Goal: Information Seeking & Learning: Learn about a topic

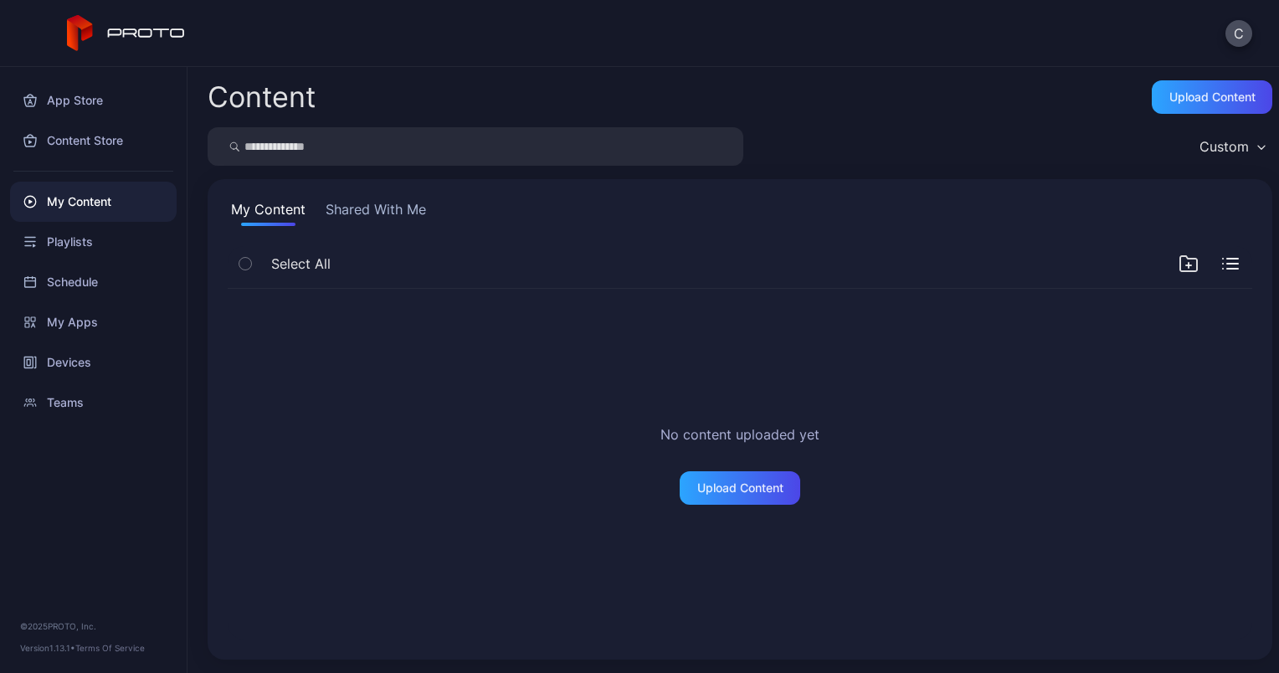
click at [1234, 144] on div "Custom" at bounding box center [1231, 146] width 81 height 25
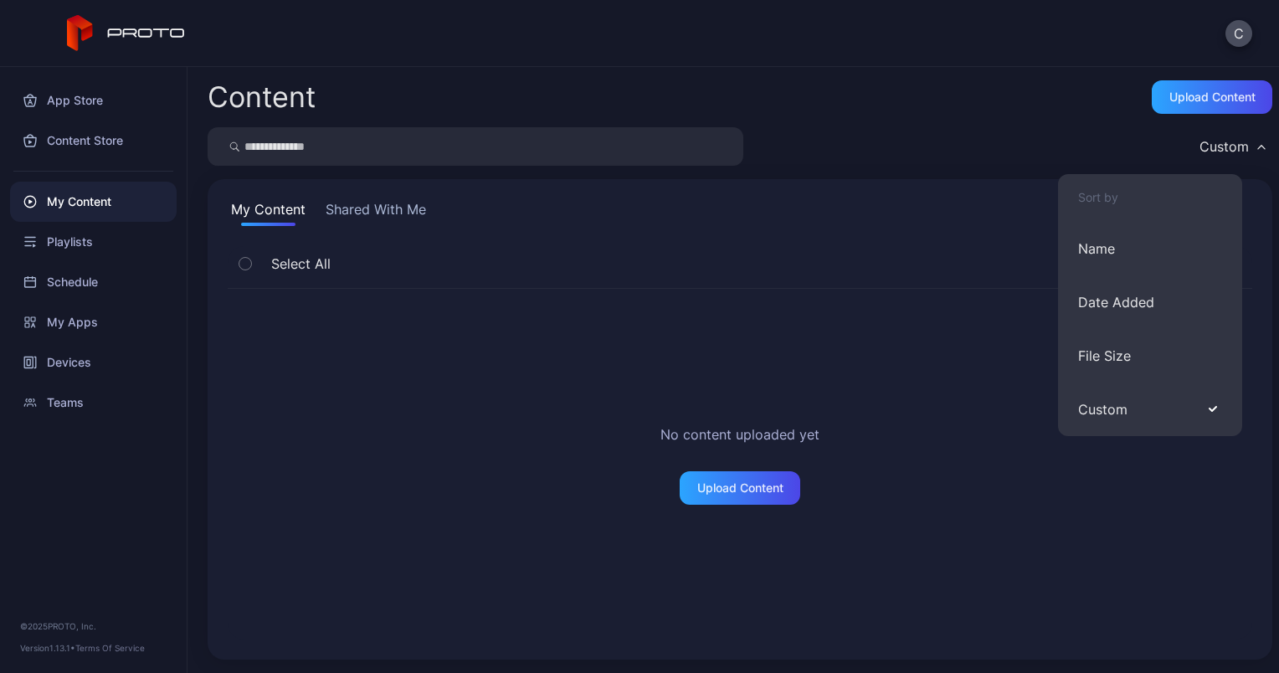
click at [1234, 144] on div "Custom" at bounding box center [1231, 146] width 81 height 25
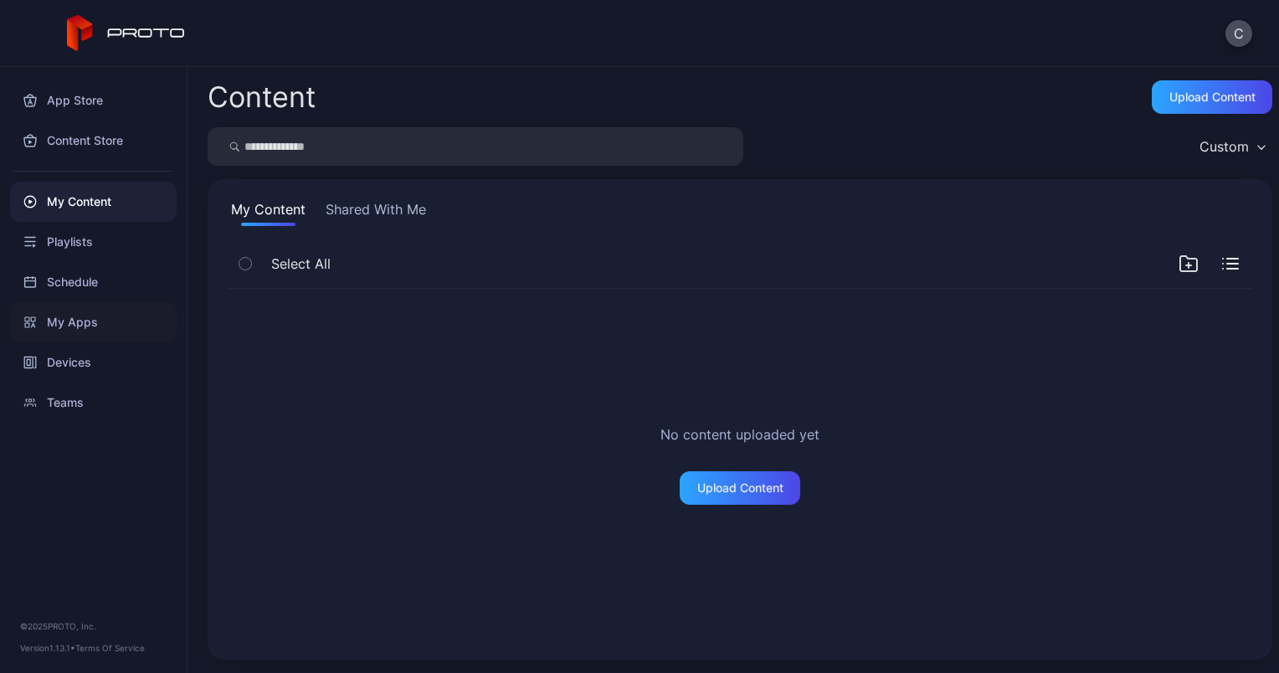
click at [76, 322] on div "My Apps" at bounding box center [93, 322] width 167 height 40
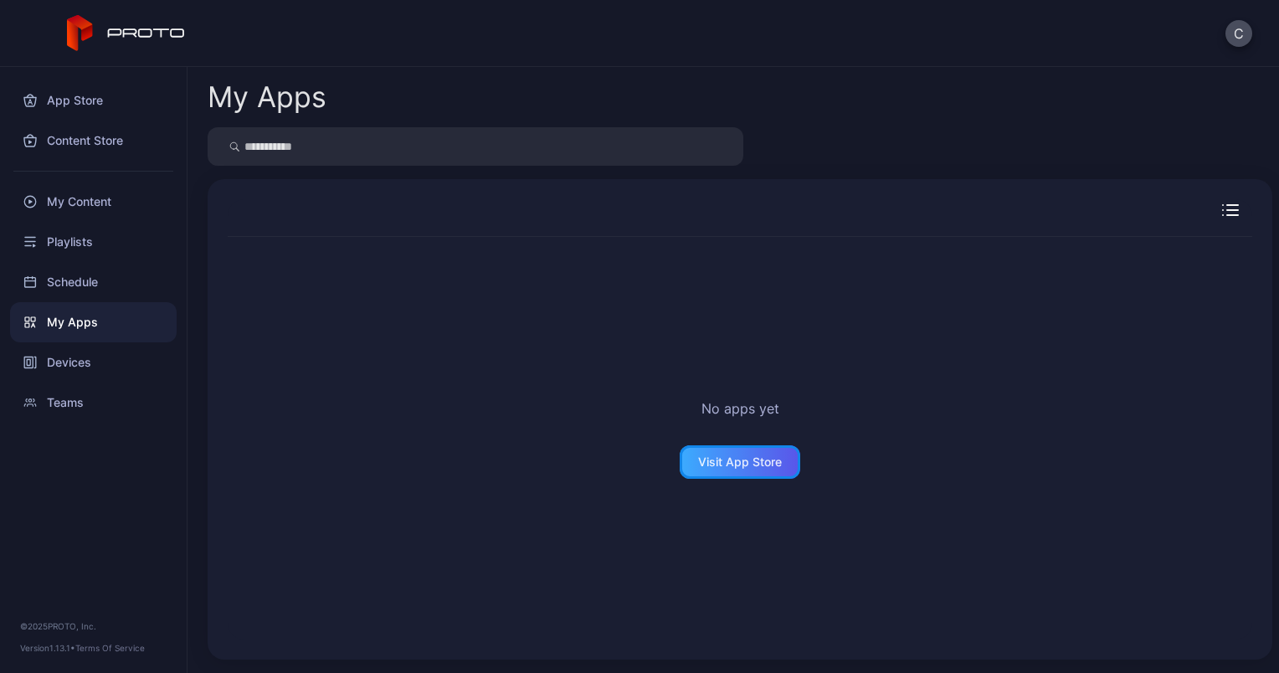
click at [719, 459] on div "Visit App Store" at bounding box center [740, 461] width 84 height 13
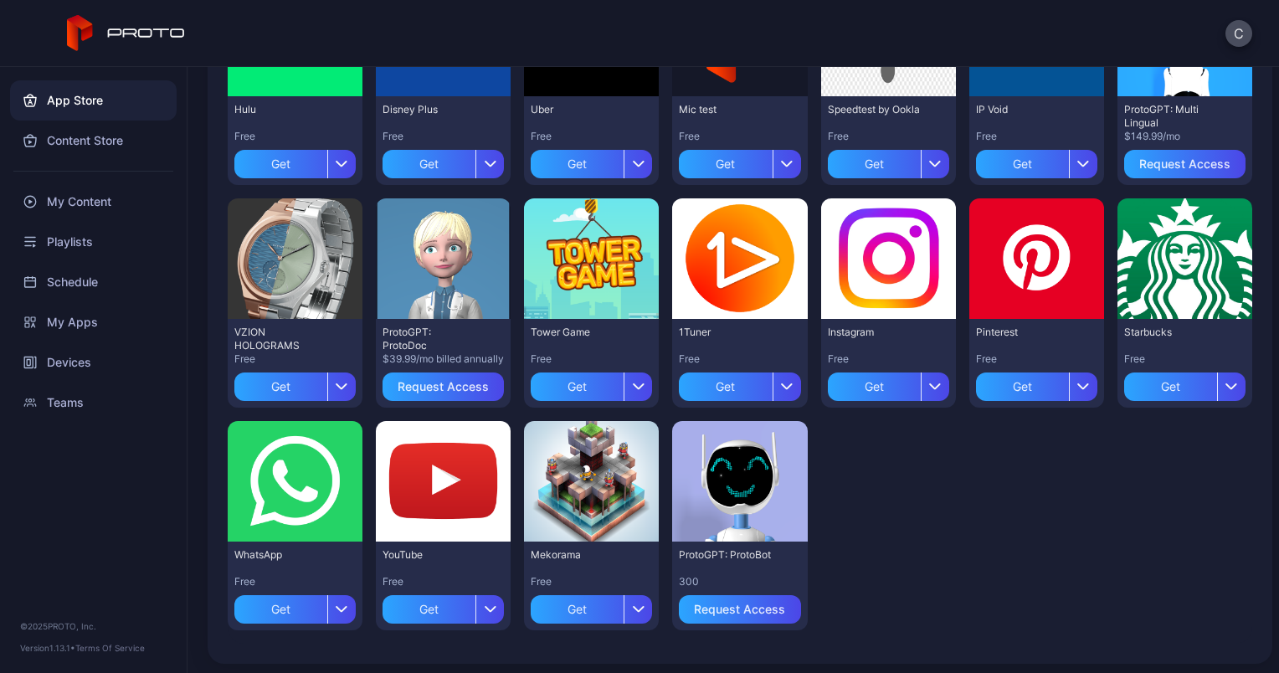
scroll to position [497, 0]
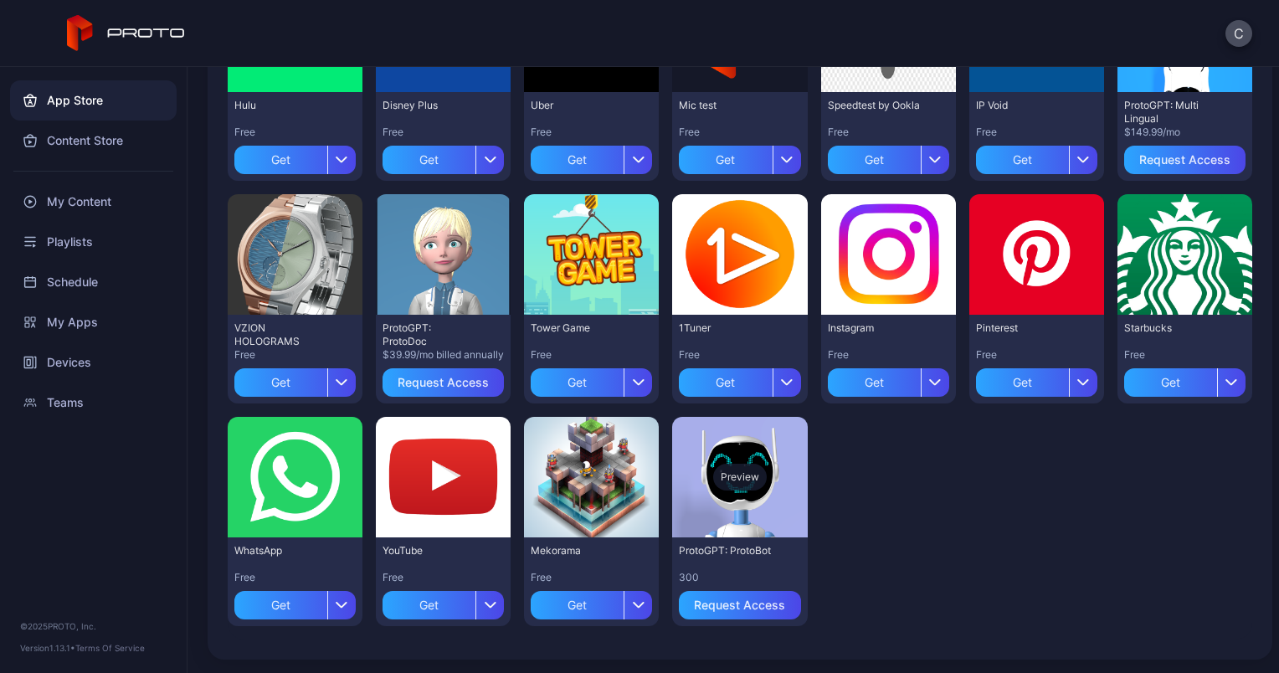
click at [726, 477] on div "Preview" at bounding box center [740, 477] width 54 height 27
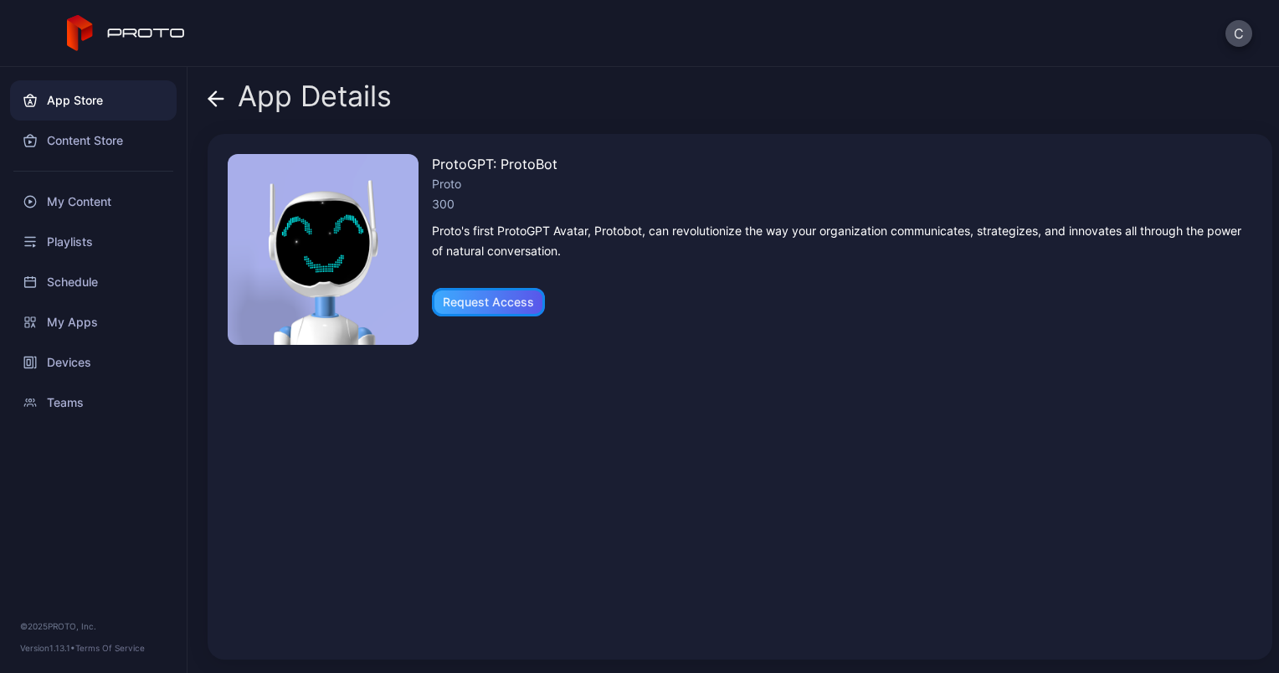
click at [486, 308] on div "Request Access" at bounding box center [488, 302] width 91 height 13
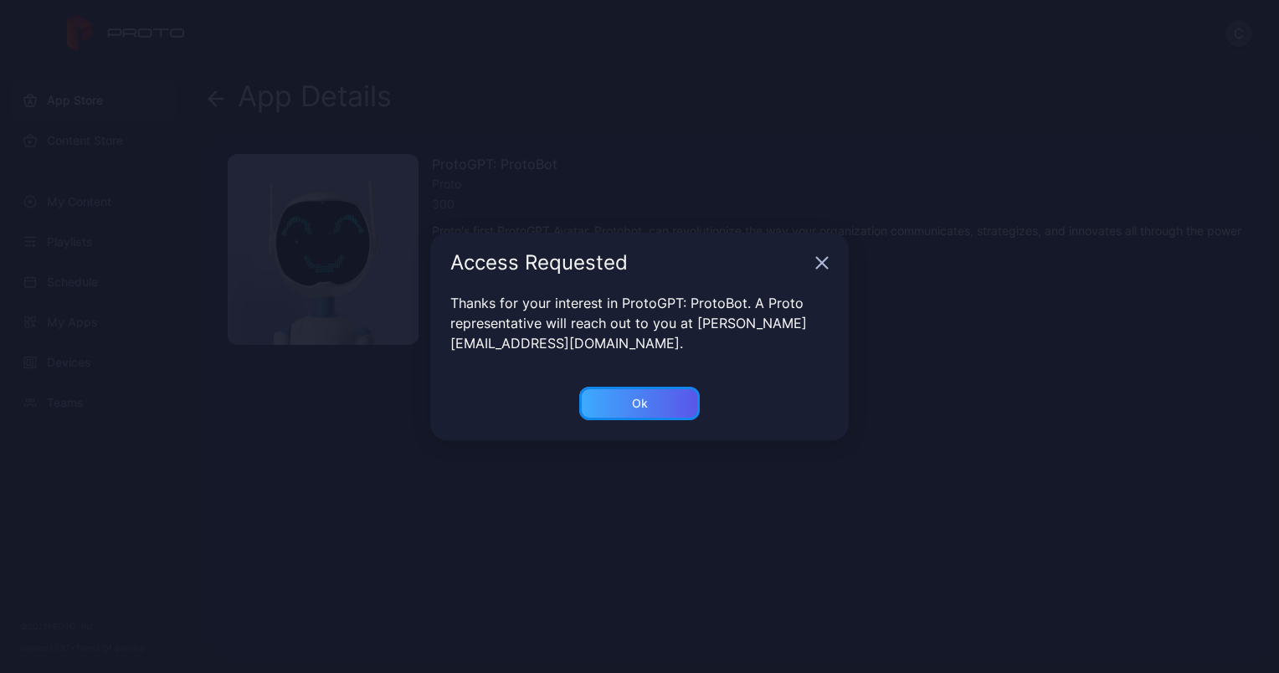
click at [644, 408] on div "Ok" at bounding box center [640, 403] width 16 height 13
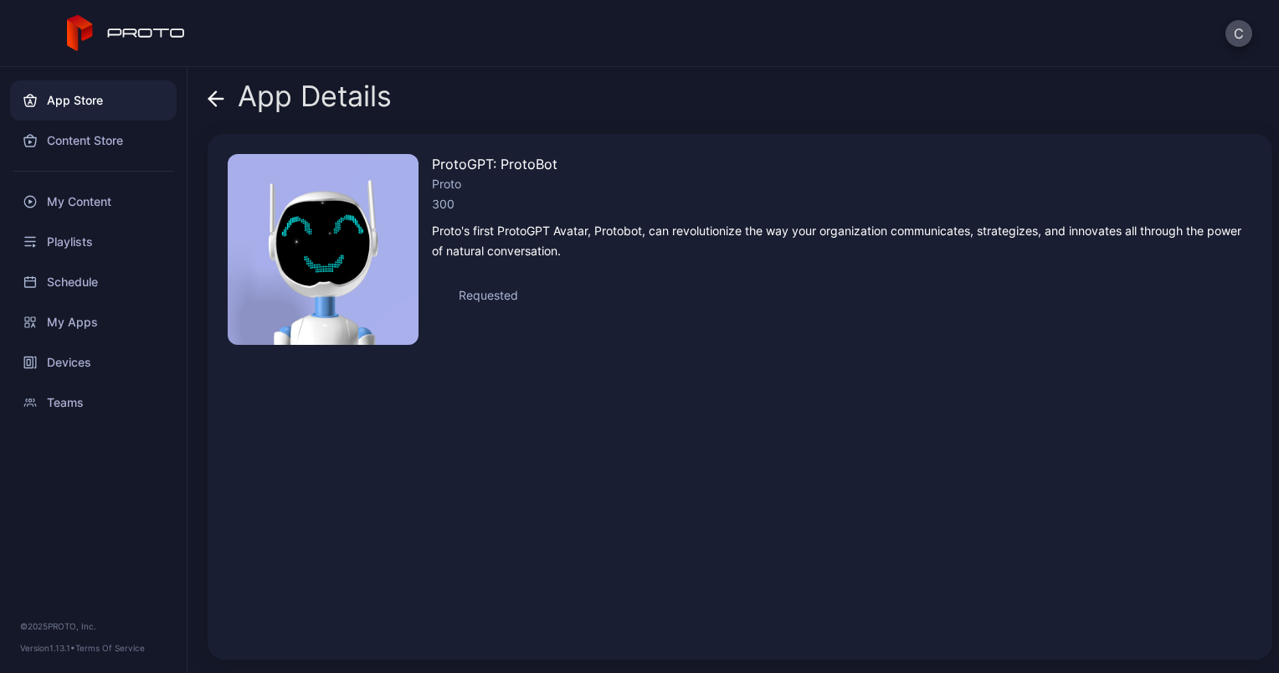
click at [213, 110] on span at bounding box center [216, 96] width 17 height 32
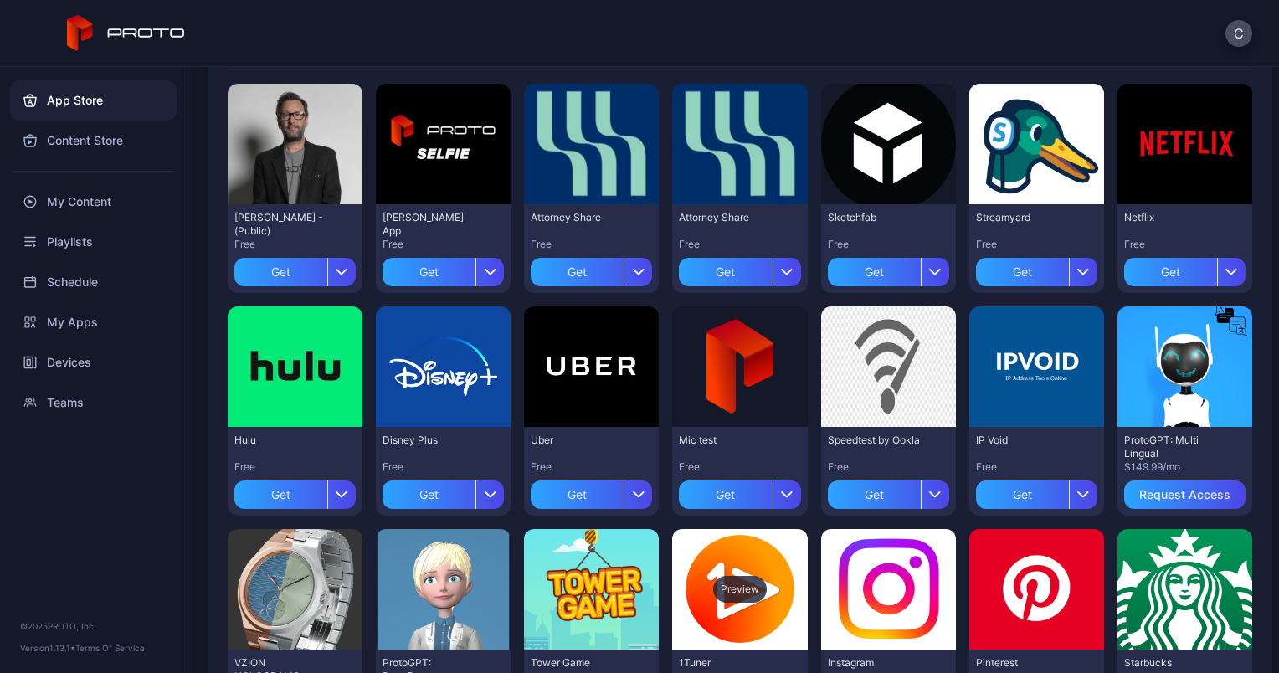
scroll to position [497, 0]
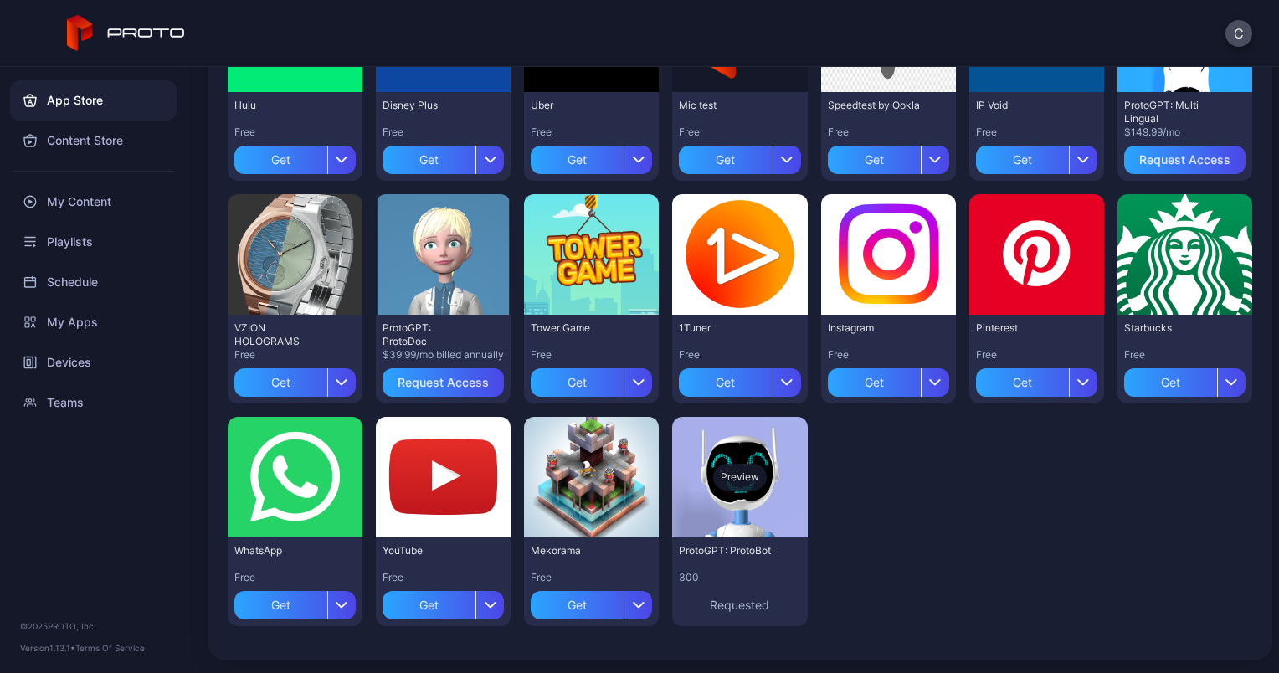
click at [719, 479] on div "Preview" at bounding box center [740, 477] width 54 height 27
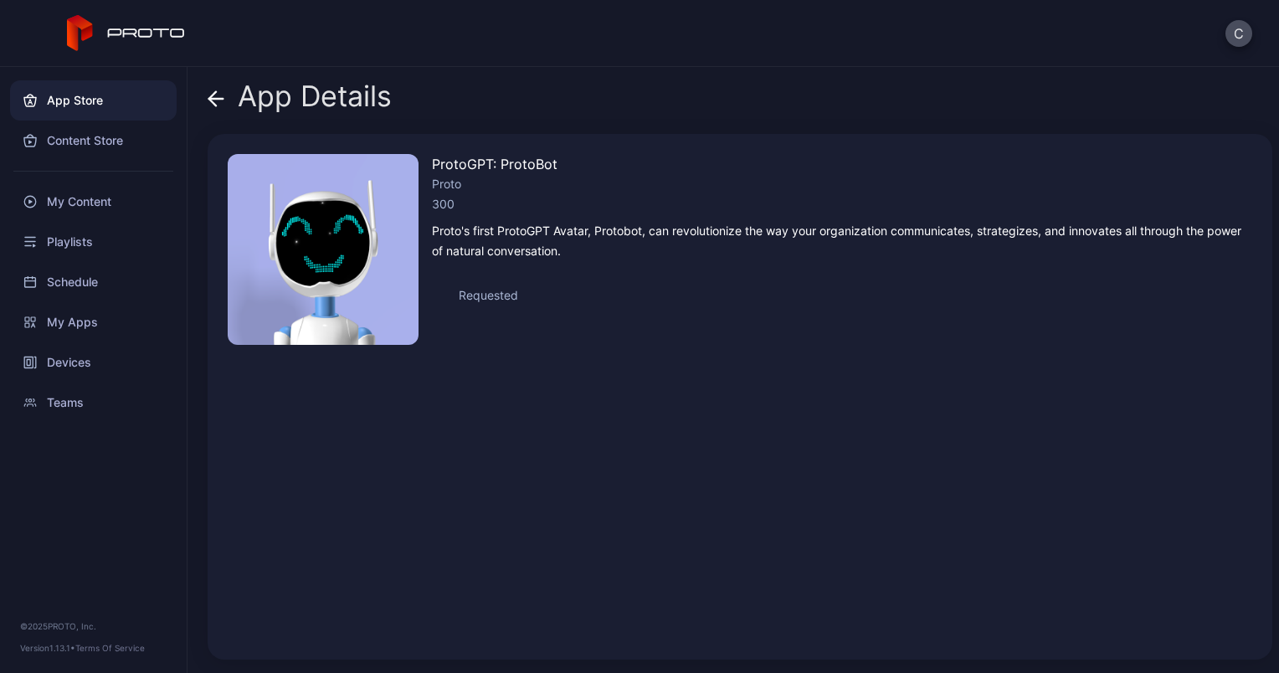
click at [224, 97] on div "App Details" at bounding box center [300, 100] width 184 height 40
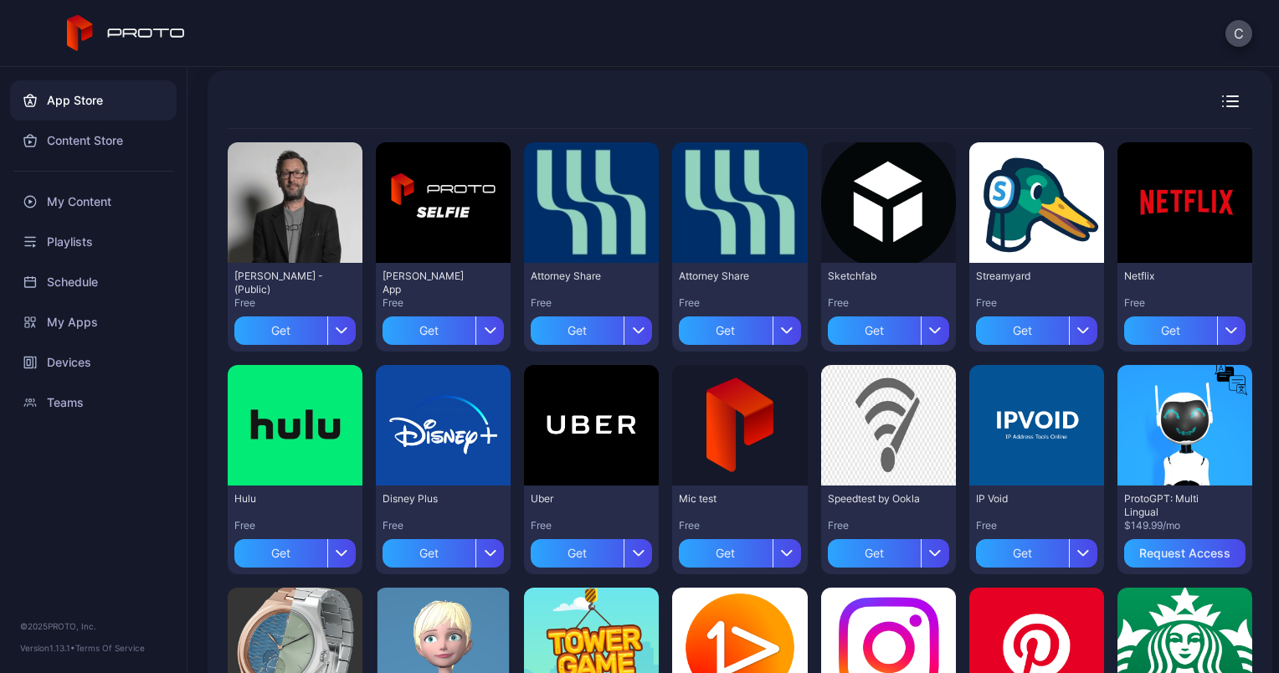
scroll to position [79, 0]
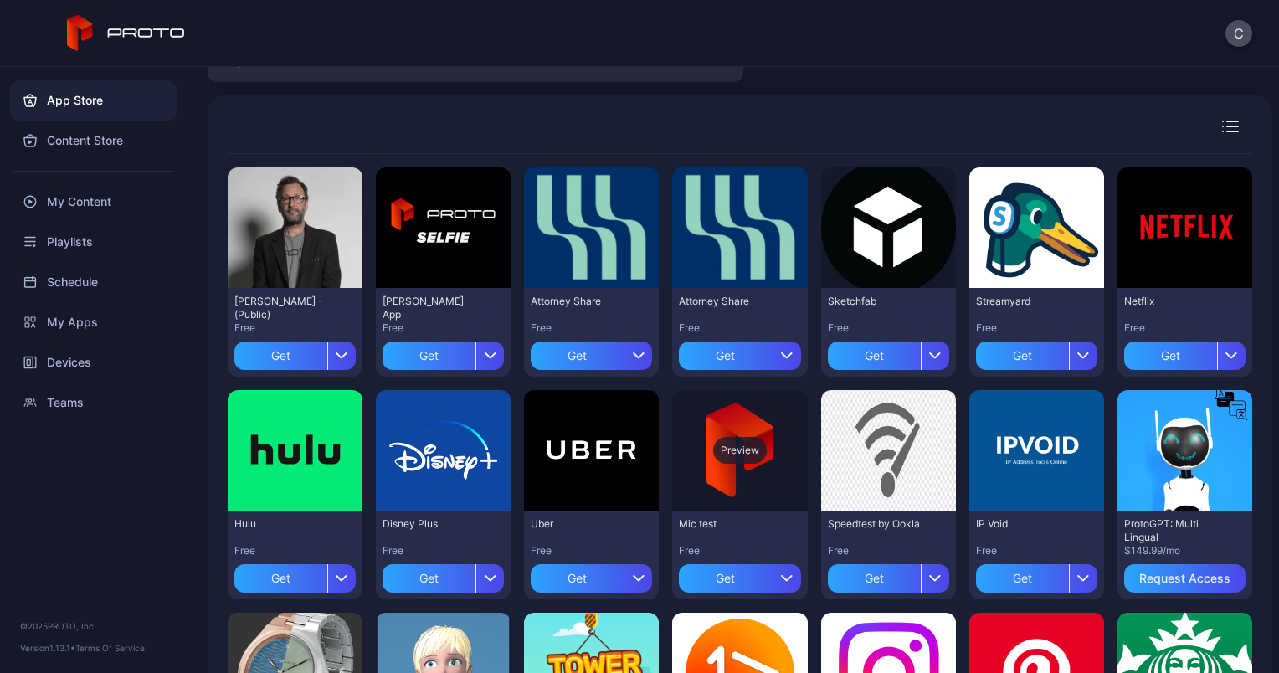
click at [714, 453] on div "Preview" at bounding box center [740, 450] width 54 height 27
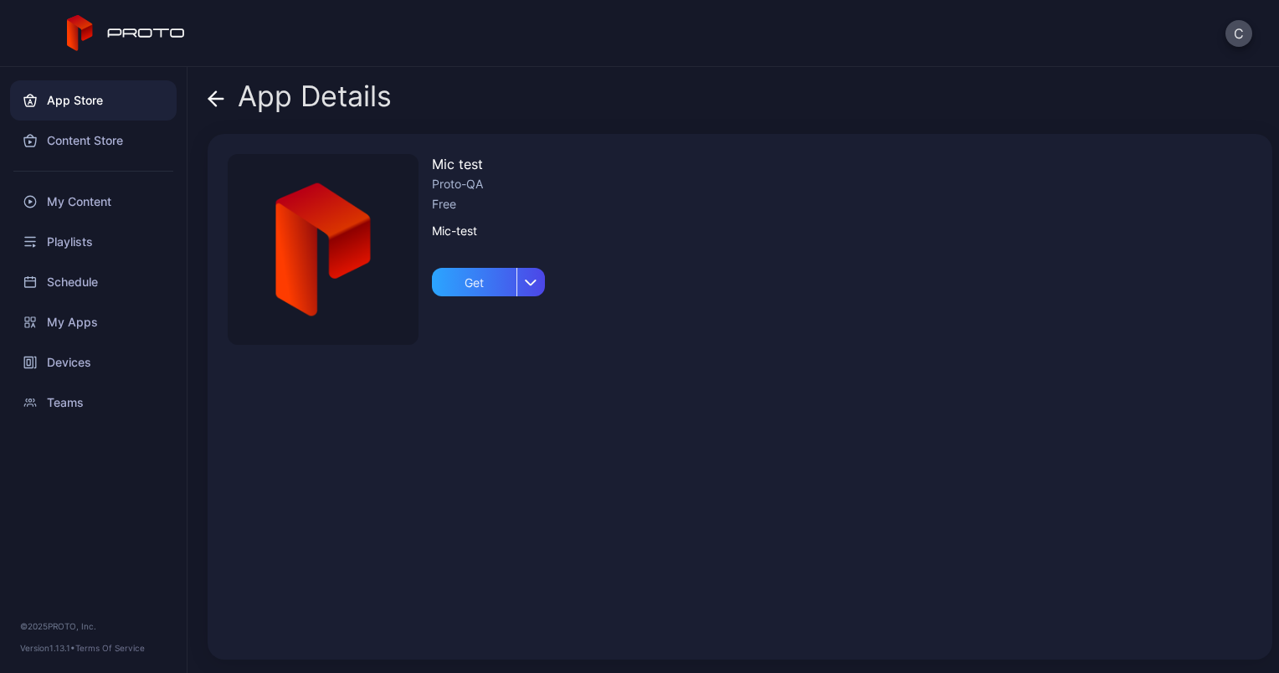
click at [215, 100] on icon at bounding box center [216, 98] width 17 height 17
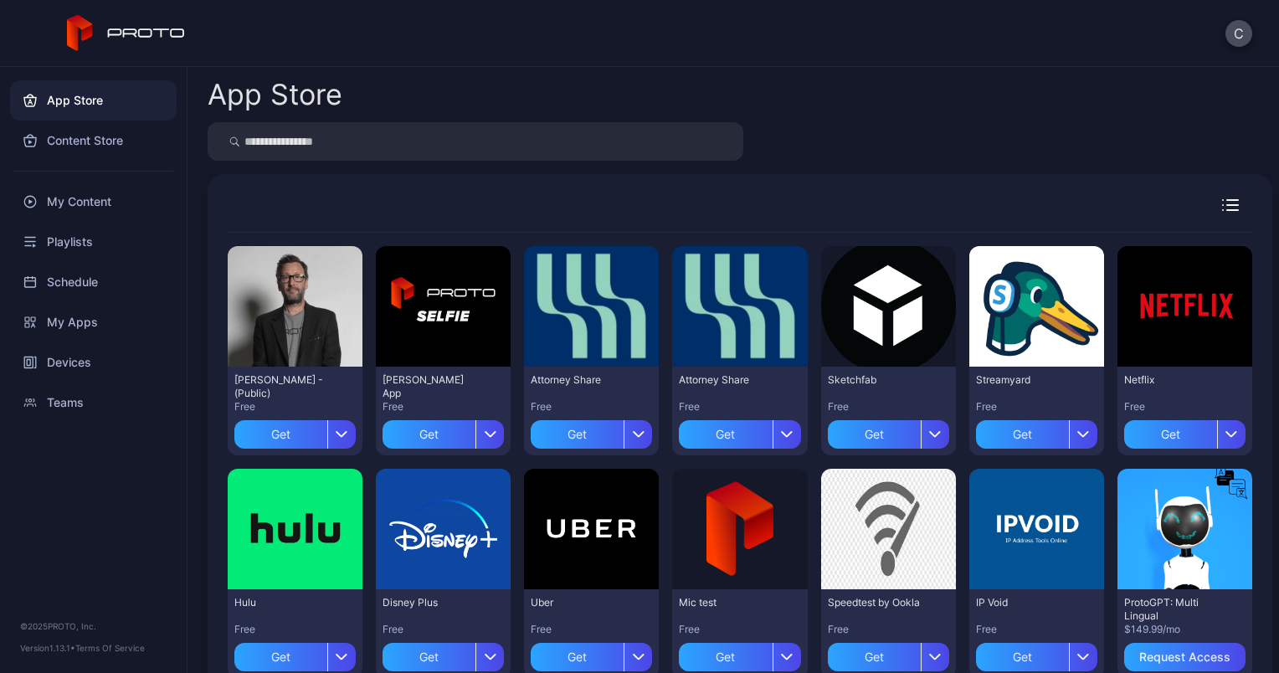
scroll to position [79, 0]
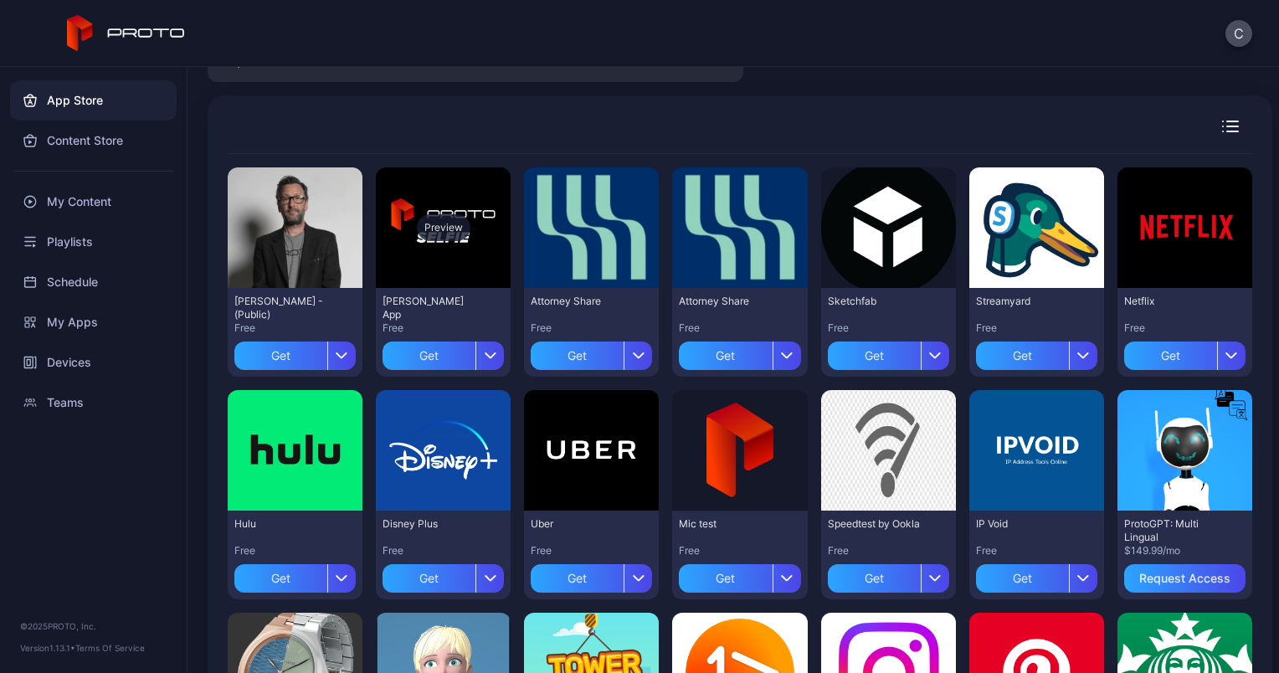
click at [435, 233] on div "Preview" at bounding box center [444, 227] width 54 height 27
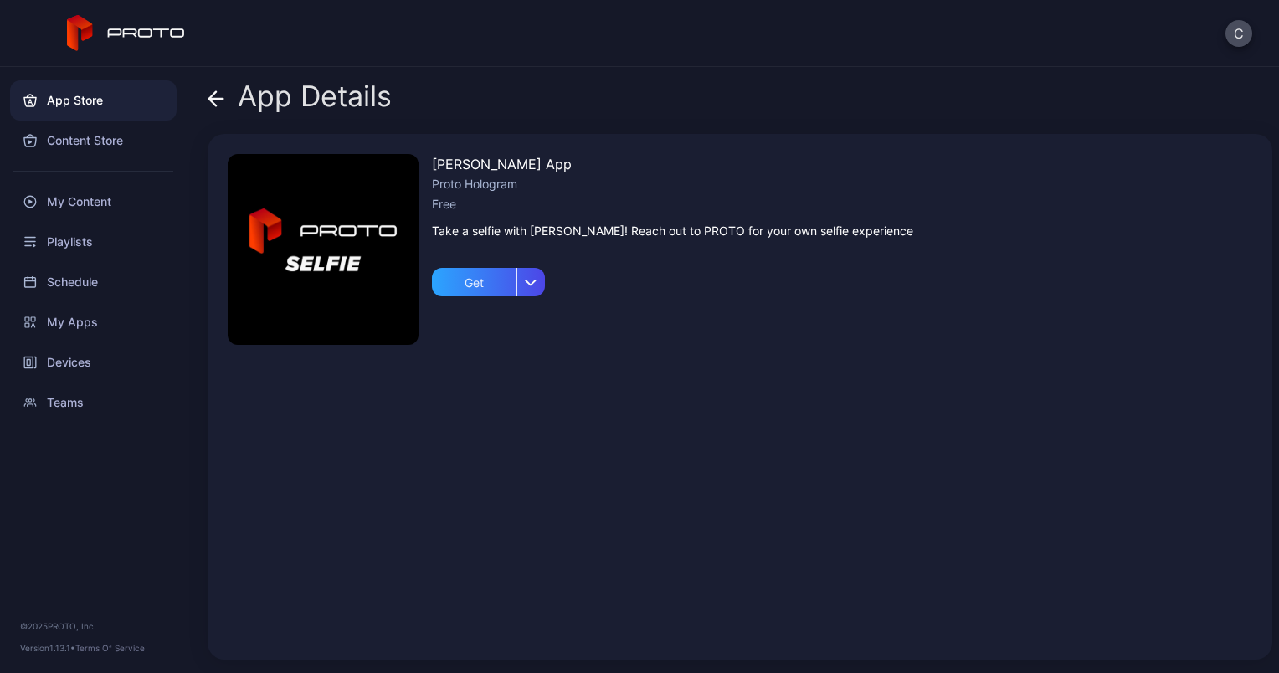
click at [219, 97] on icon at bounding box center [216, 98] width 17 height 17
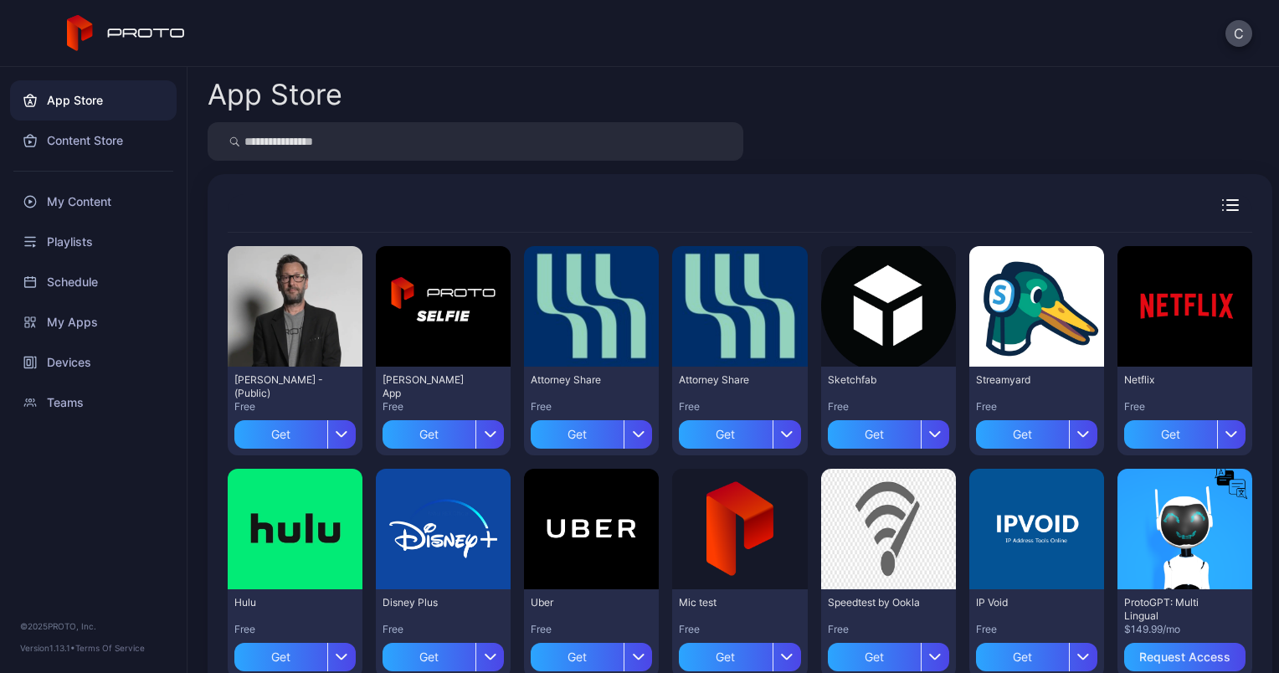
click at [454, 134] on input "search" at bounding box center [476, 141] width 536 height 39
type input "****"
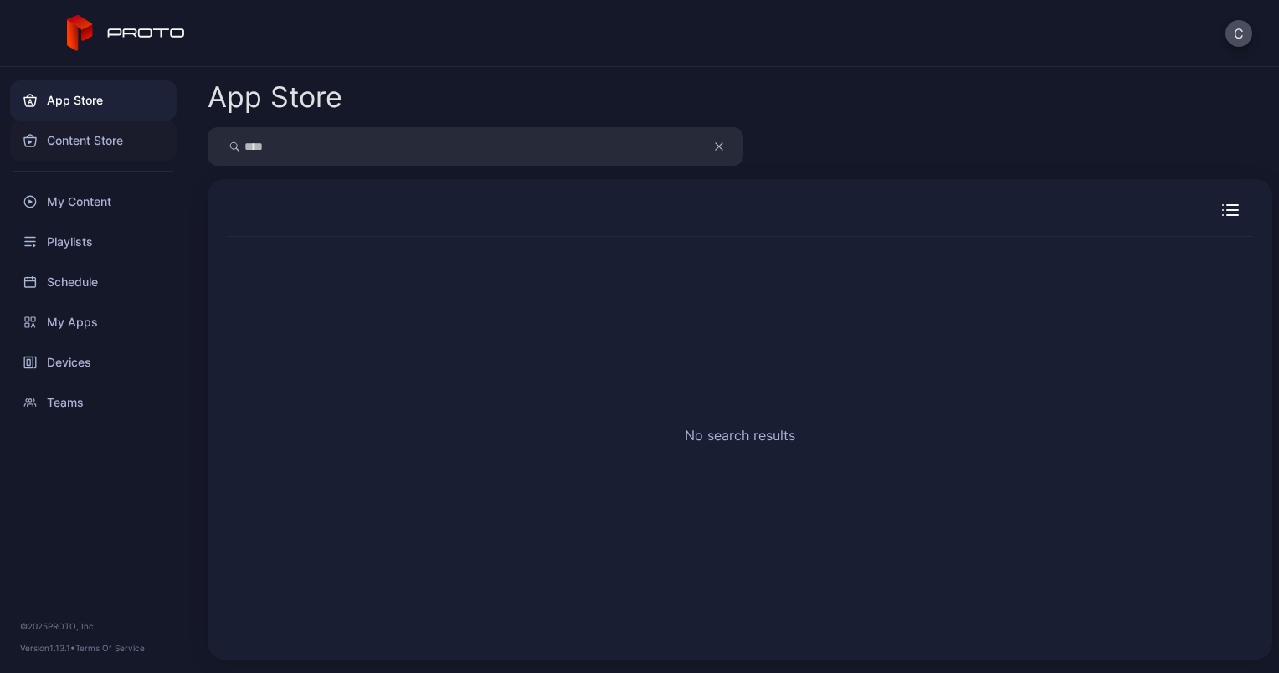
click at [74, 141] on div "Content Store" at bounding box center [93, 141] width 167 height 40
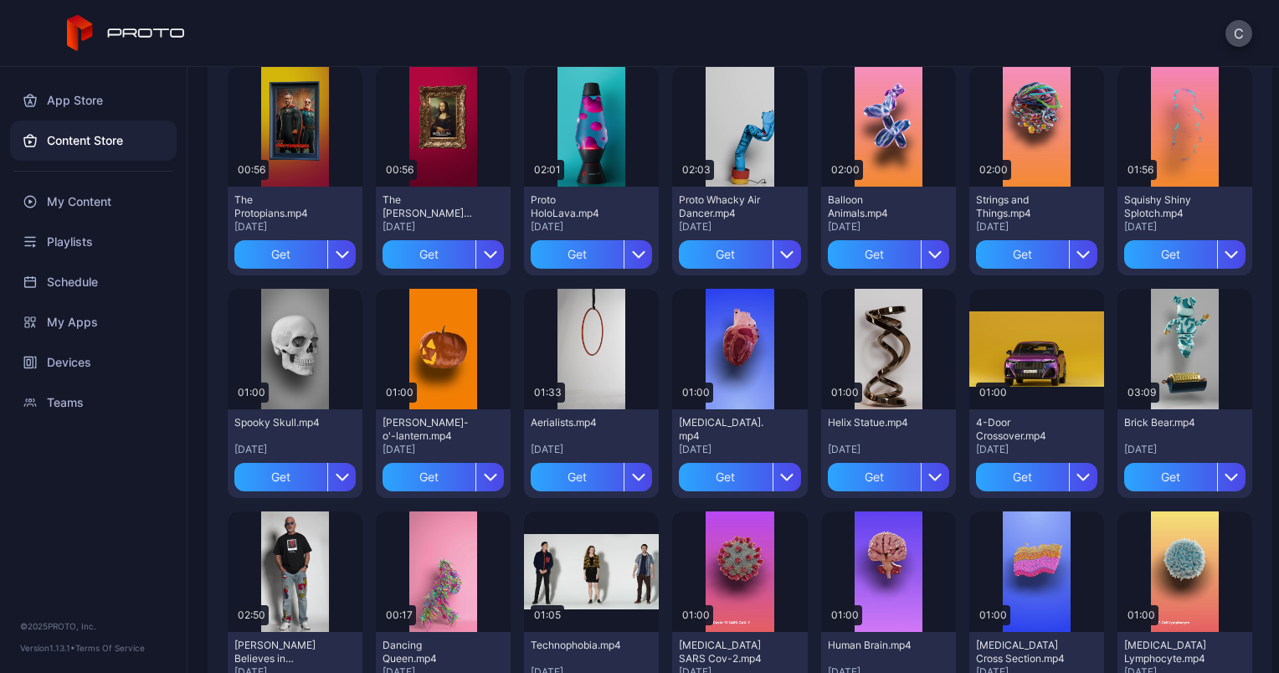
scroll to position [167, 0]
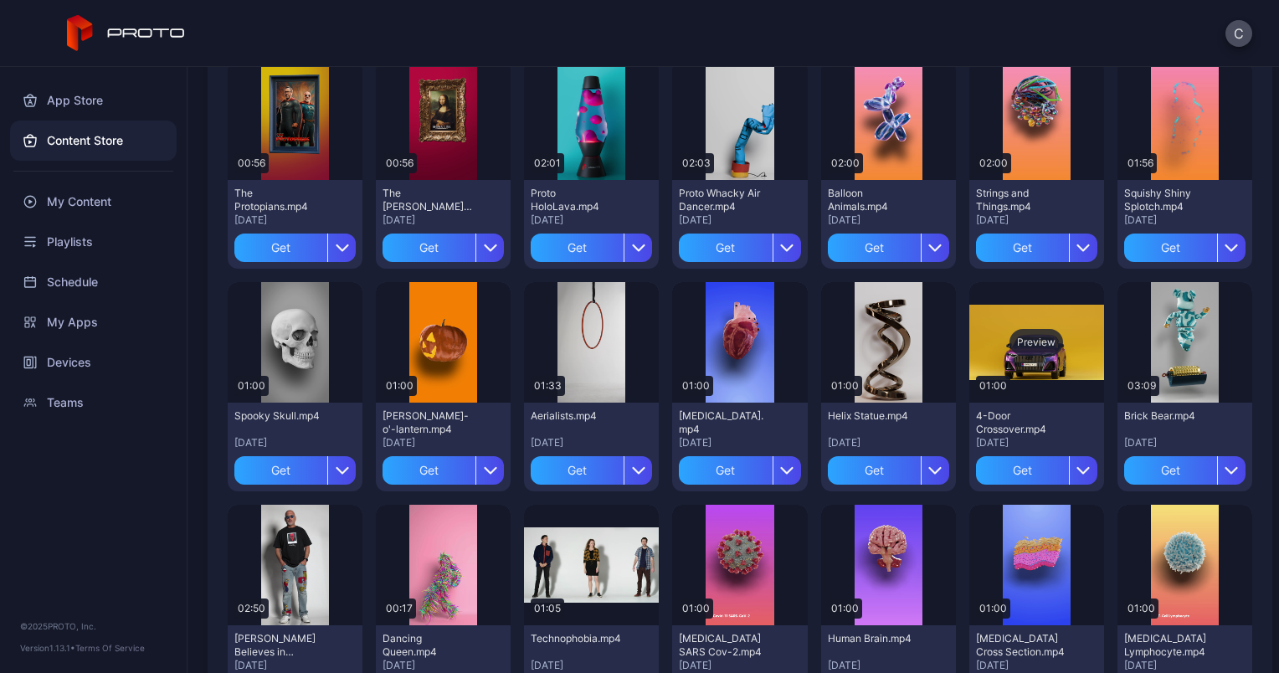
click at [1033, 342] on div "Preview" at bounding box center [1037, 342] width 54 height 27
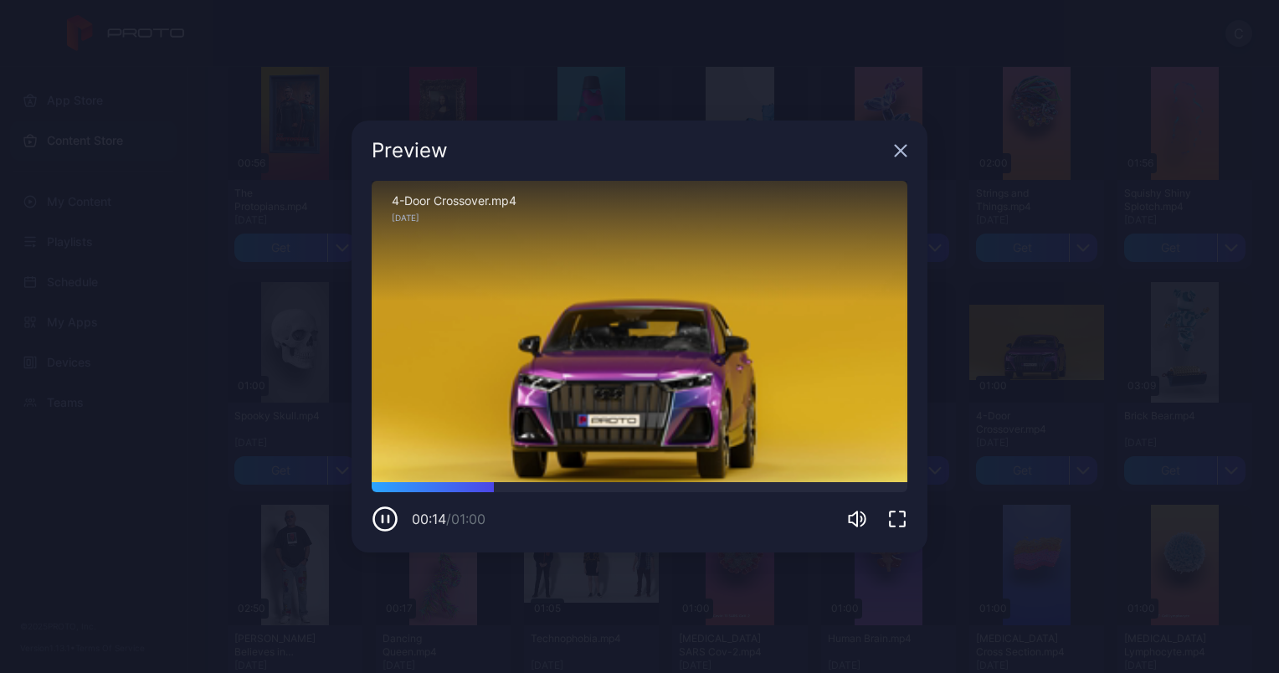
click at [902, 154] on icon "button" at bounding box center [900, 150] width 13 height 13
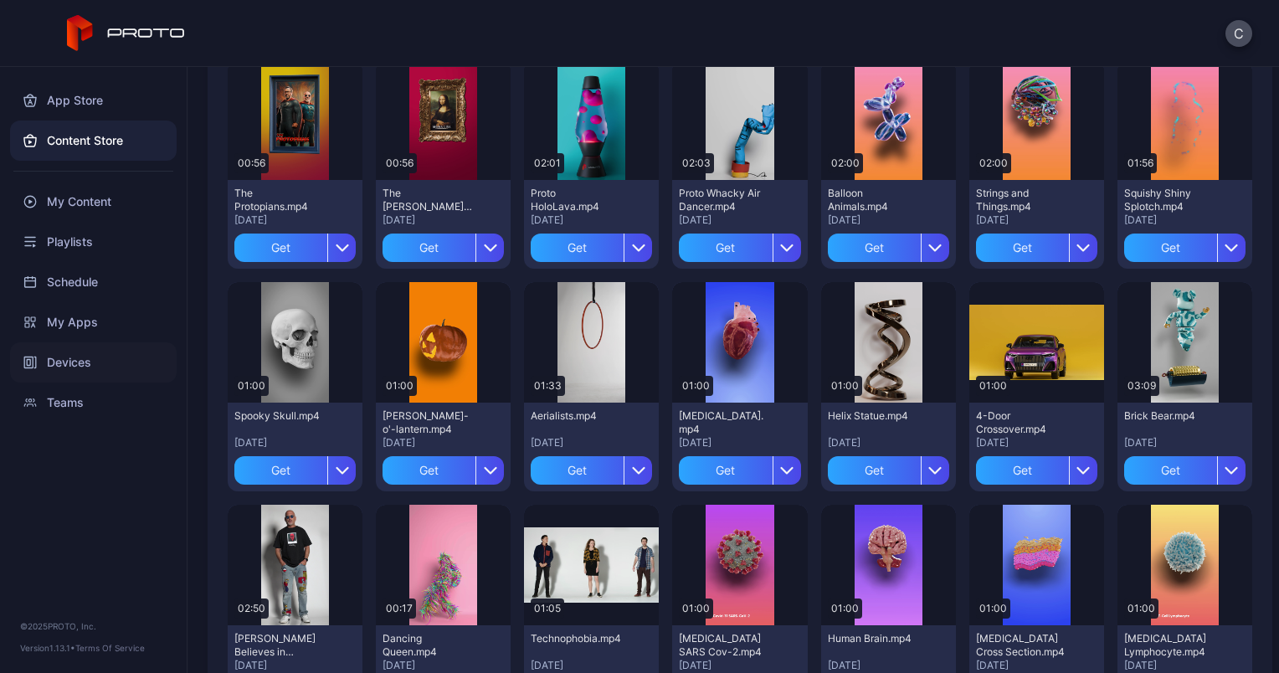
click at [77, 363] on div "Devices" at bounding box center [93, 362] width 167 height 40
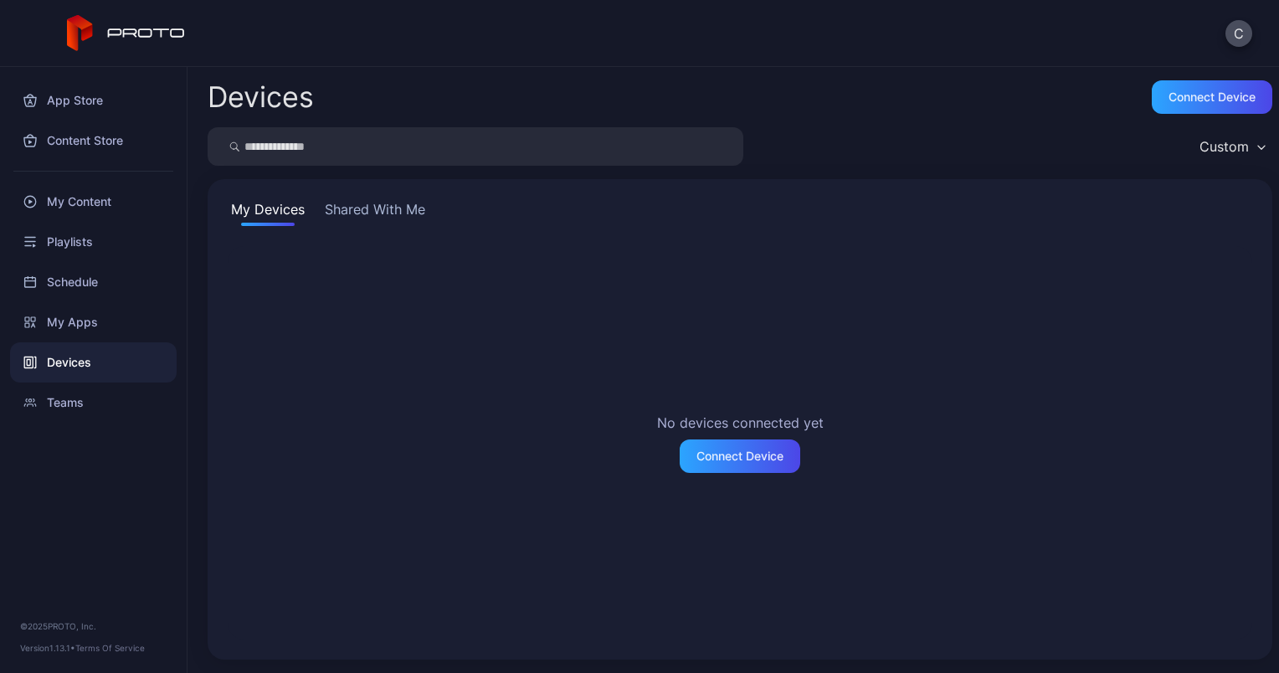
click at [375, 213] on button "Shared With Me" at bounding box center [375, 212] width 107 height 27
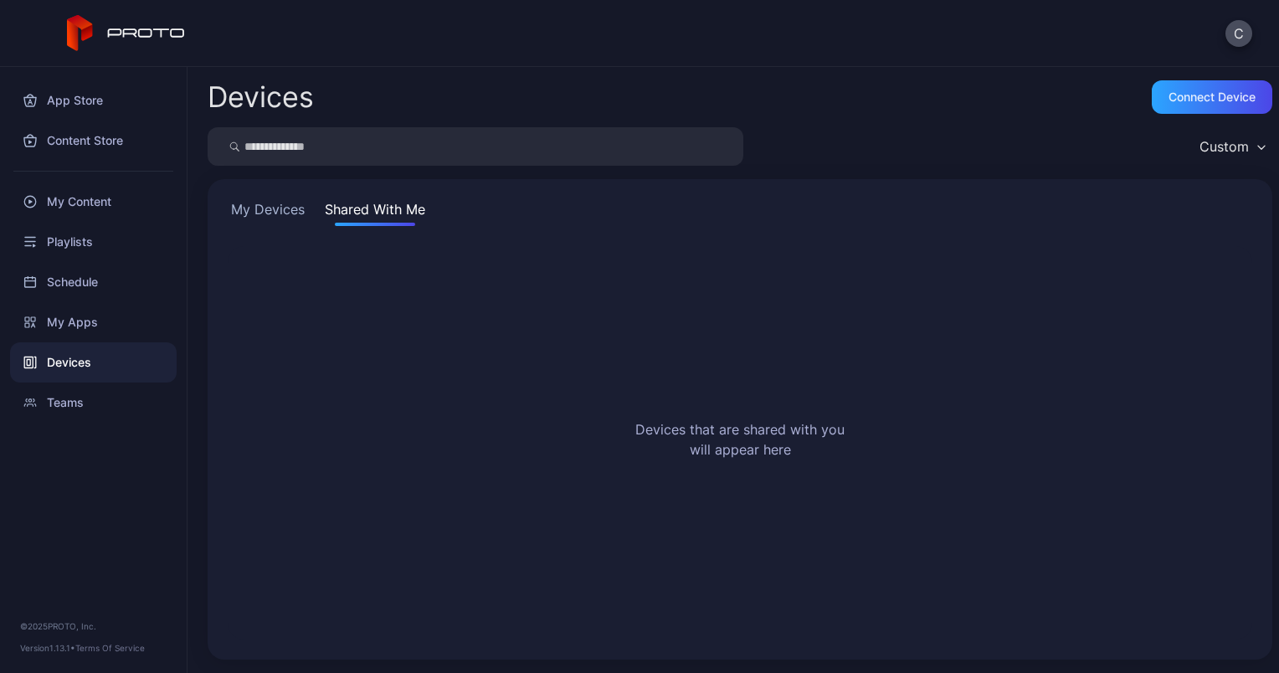
click at [282, 208] on button "My Devices" at bounding box center [268, 212] width 80 height 27
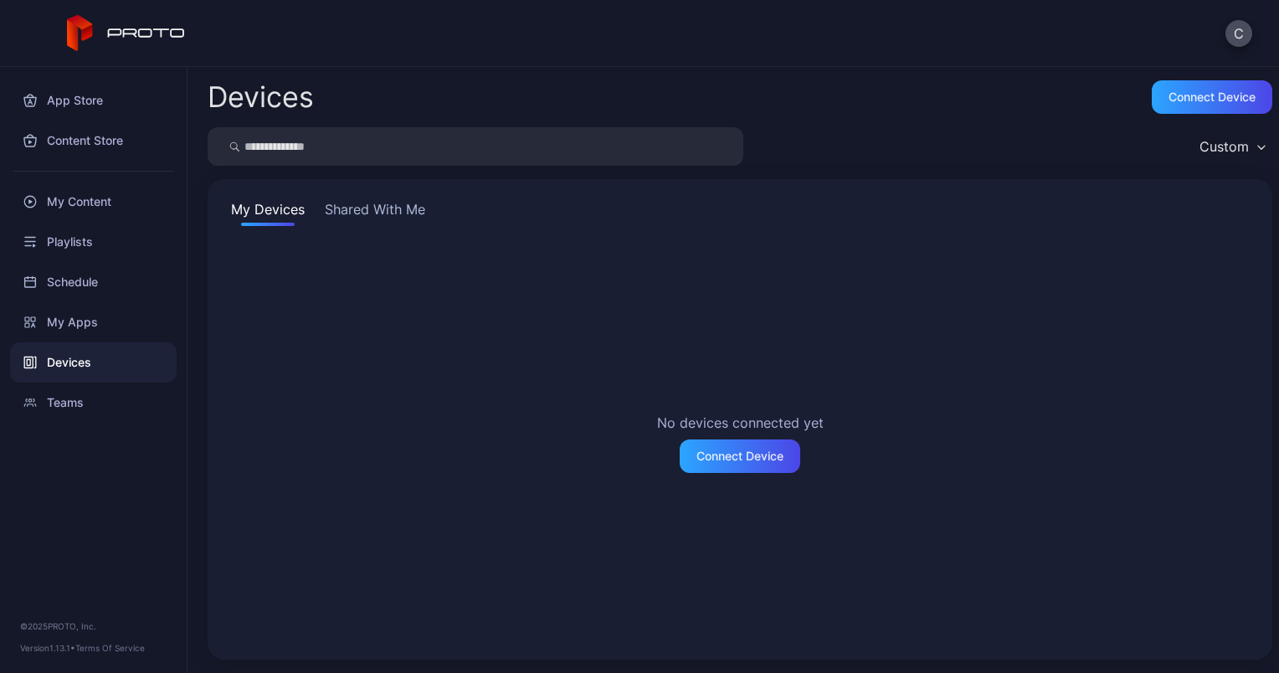
click at [1235, 147] on div "Custom" at bounding box center [1231, 146] width 81 height 25
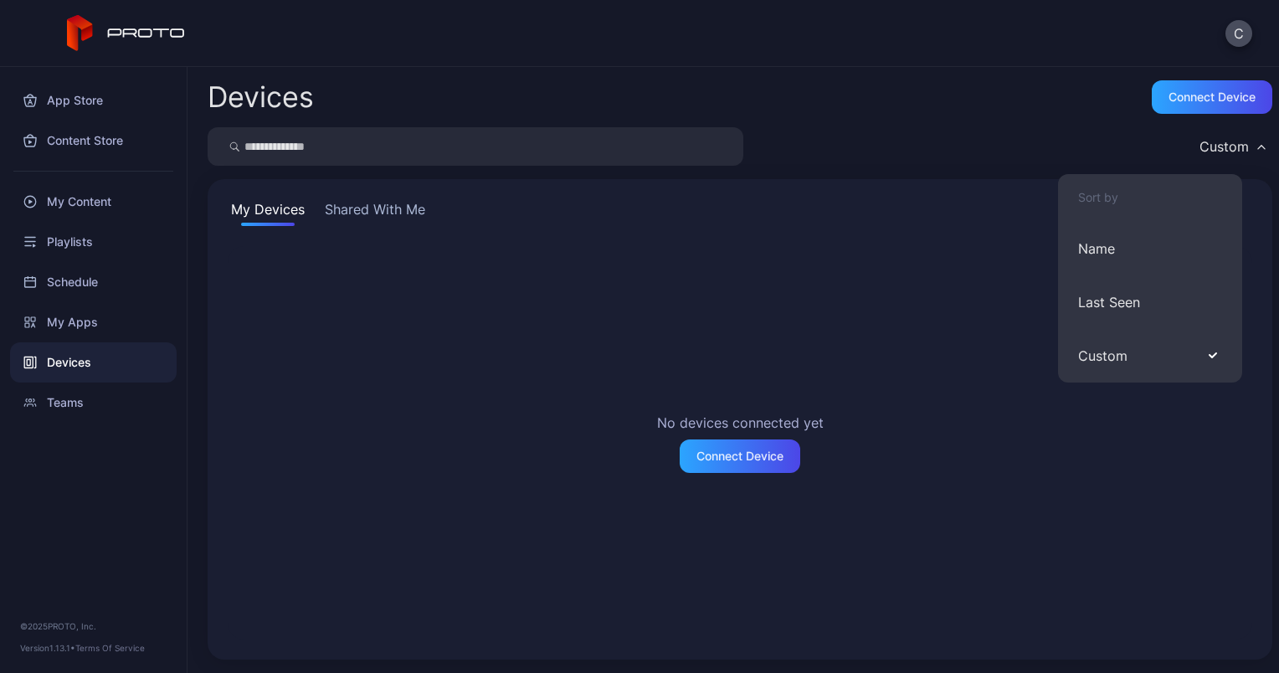
click at [897, 152] on div "Custom" at bounding box center [740, 146] width 1065 height 39
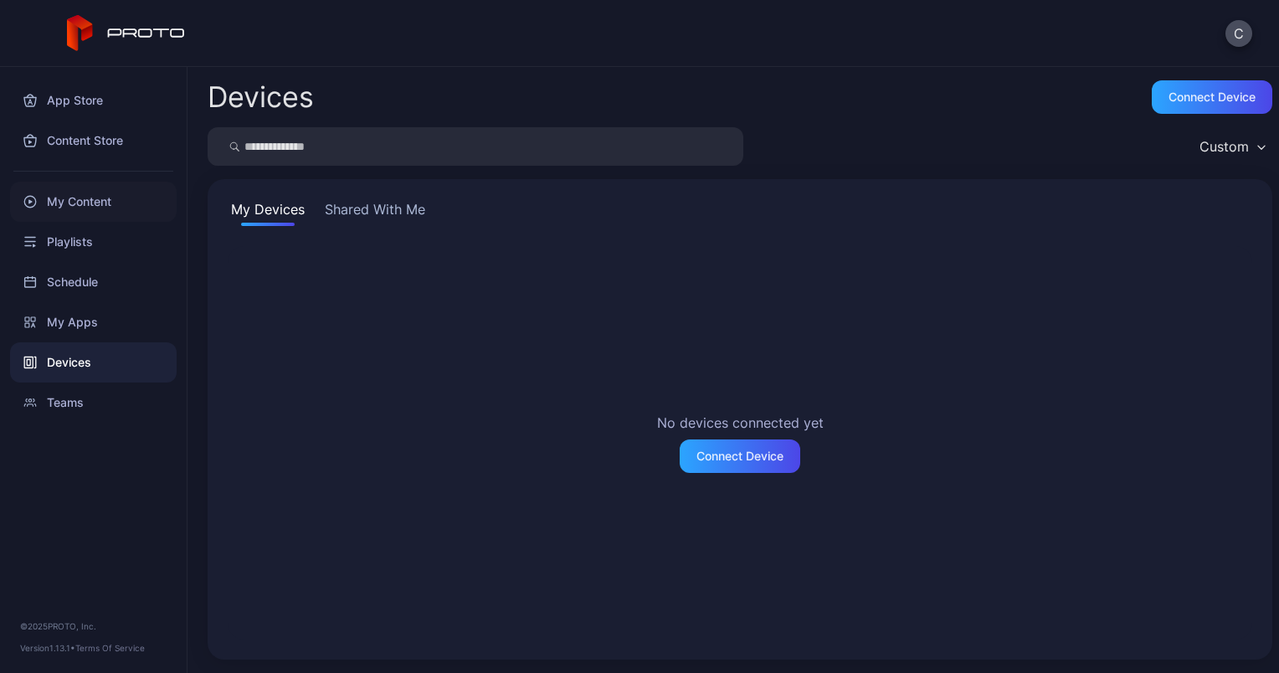
click at [80, 203] on div "My Content" at bounding box center [93, 202] width 167 height 40
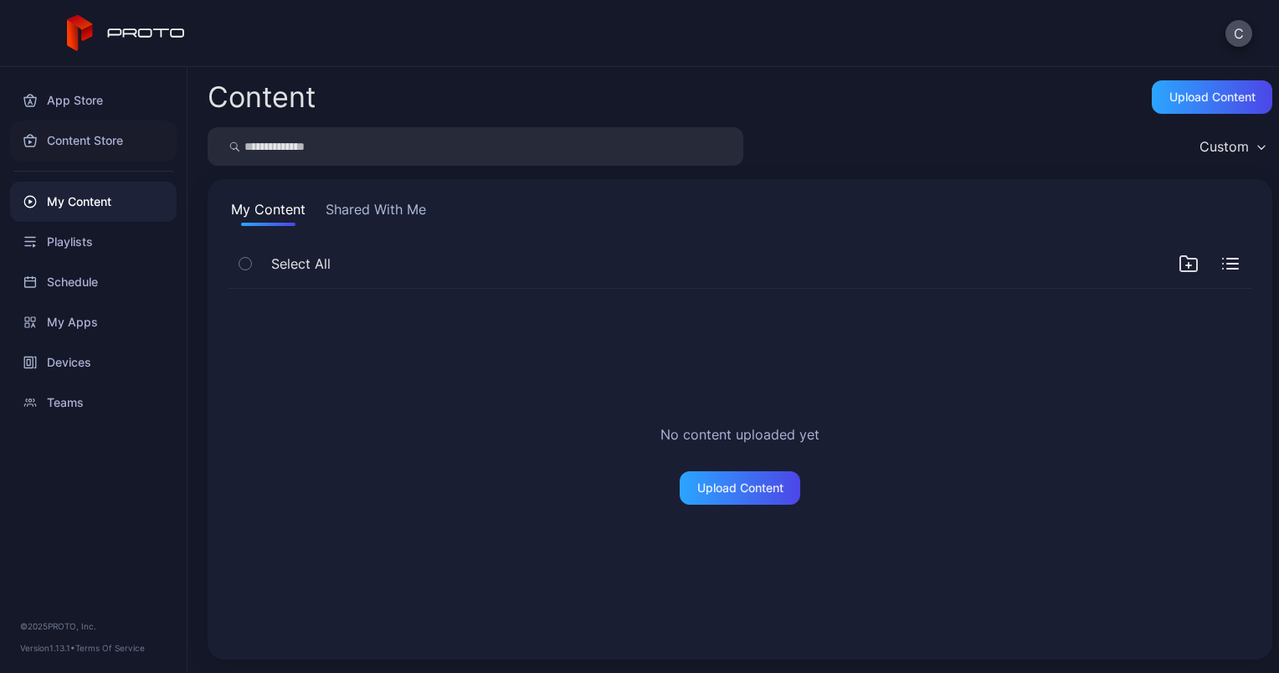
click at [82, 146] on div "Content Store" at bounding box center [93, 141] width 167 height 40
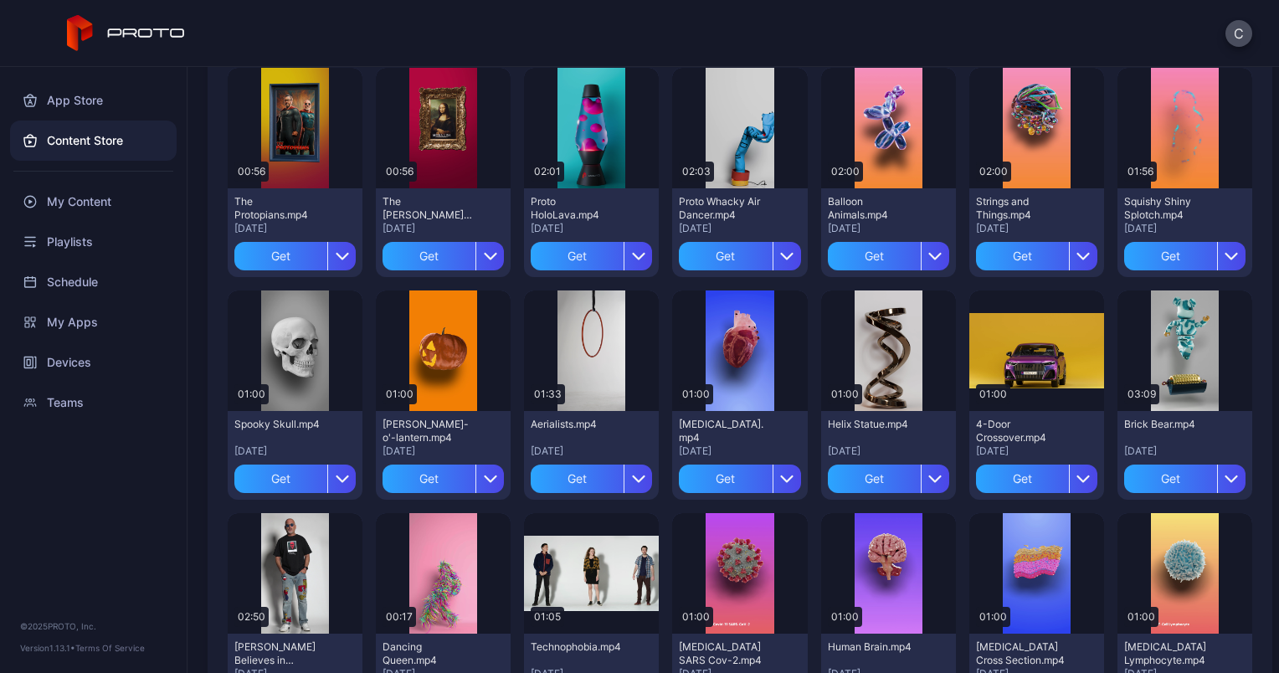
scroll to position [167, 0]
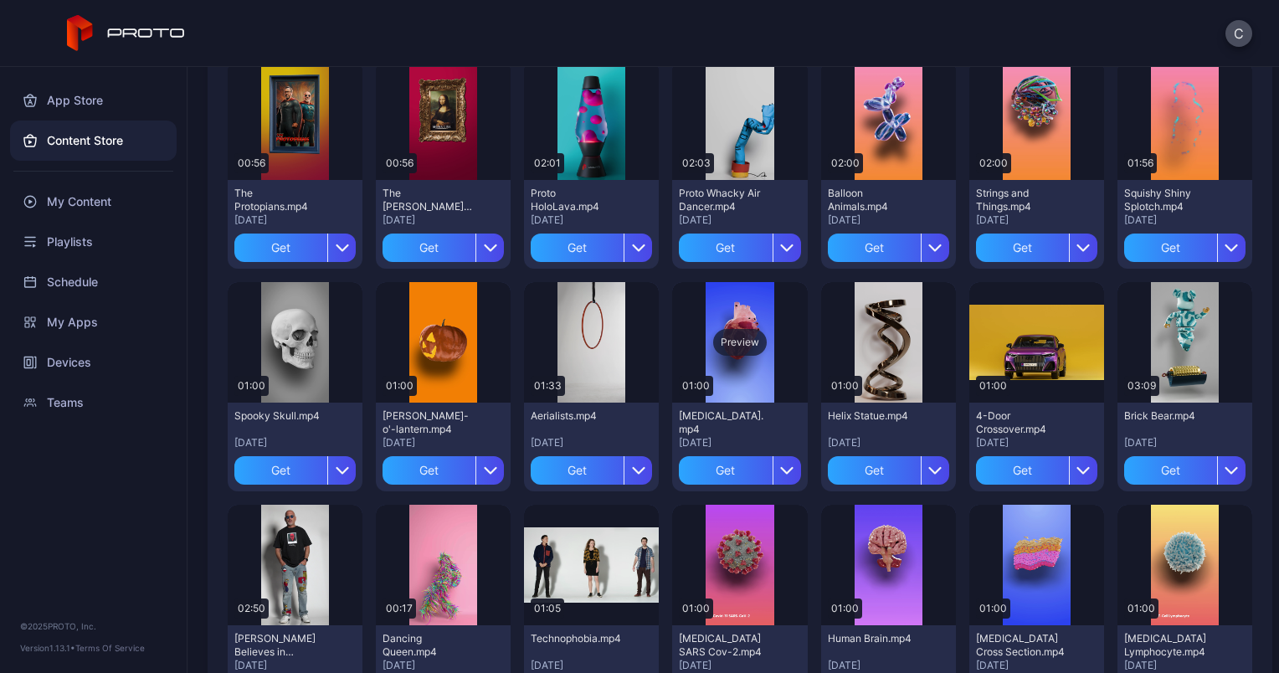
click at [728, 327] on div "Preview" at bounding box center [739, 342] width 135 height 121
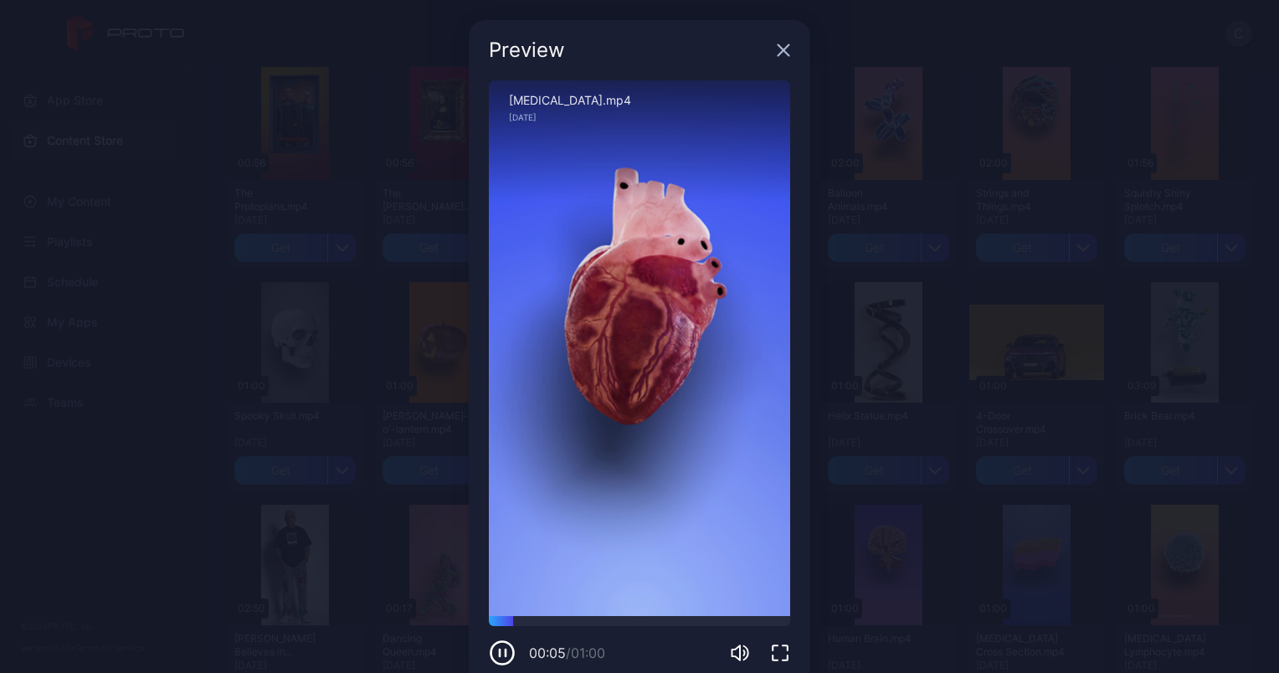
click at [777, 54] on icon "button" at bounding box center [783, 50] width 13 height 13
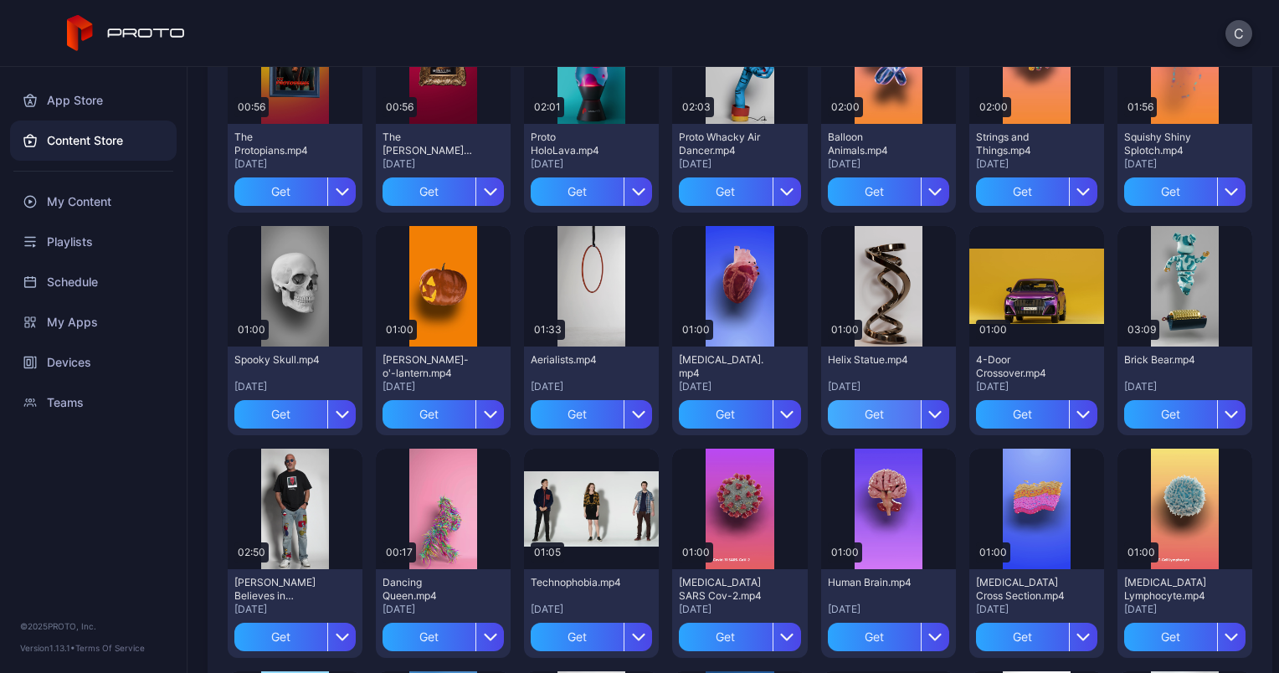
scroll to position [251, 0]
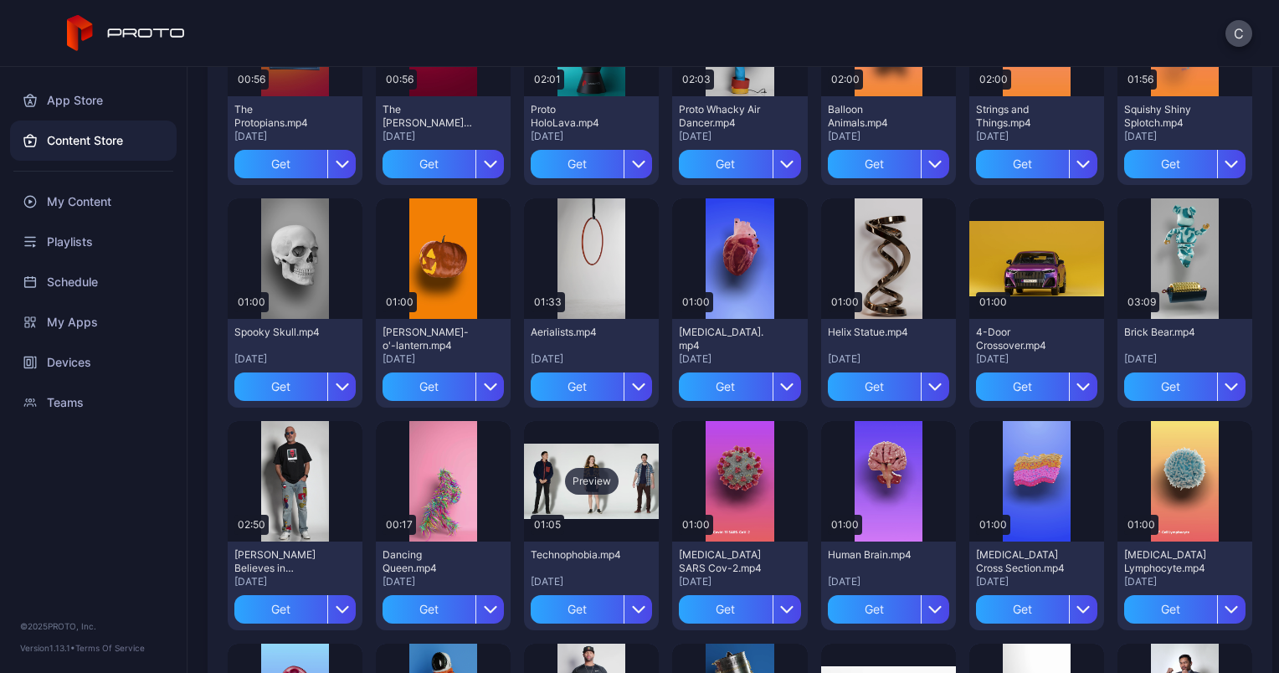
click at [589, 476] on div "Preview" at bounding box center [592, 481] width 54 height 27
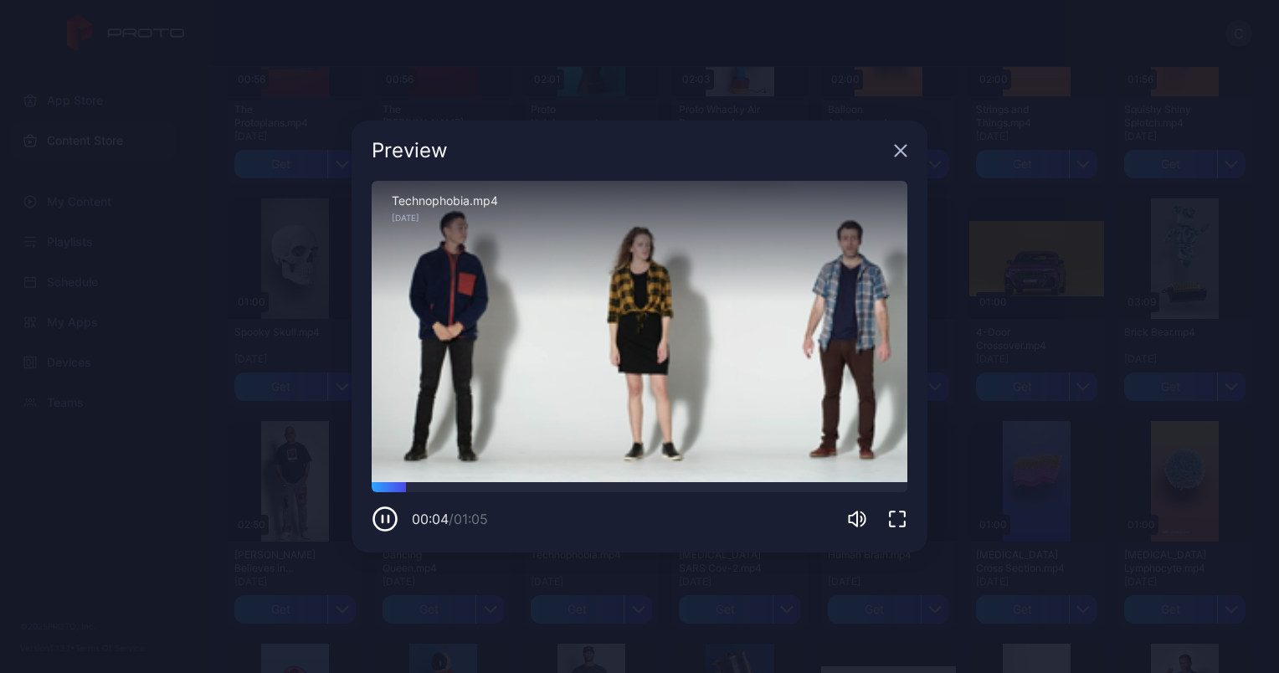
click at [901, 147] on icon "button" at bounding box center [900, 150] width 13 height 13
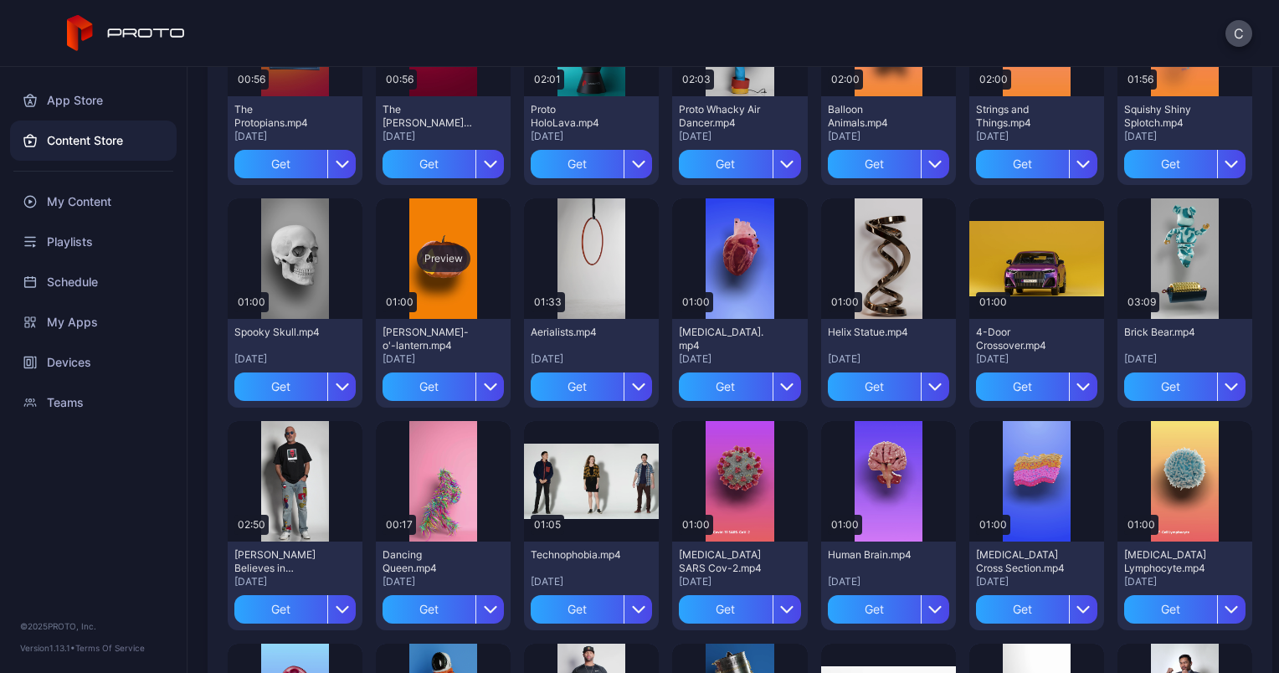
click at [450, 263] on div "Preview" at bounding box center [444, 258] width 54 height 27
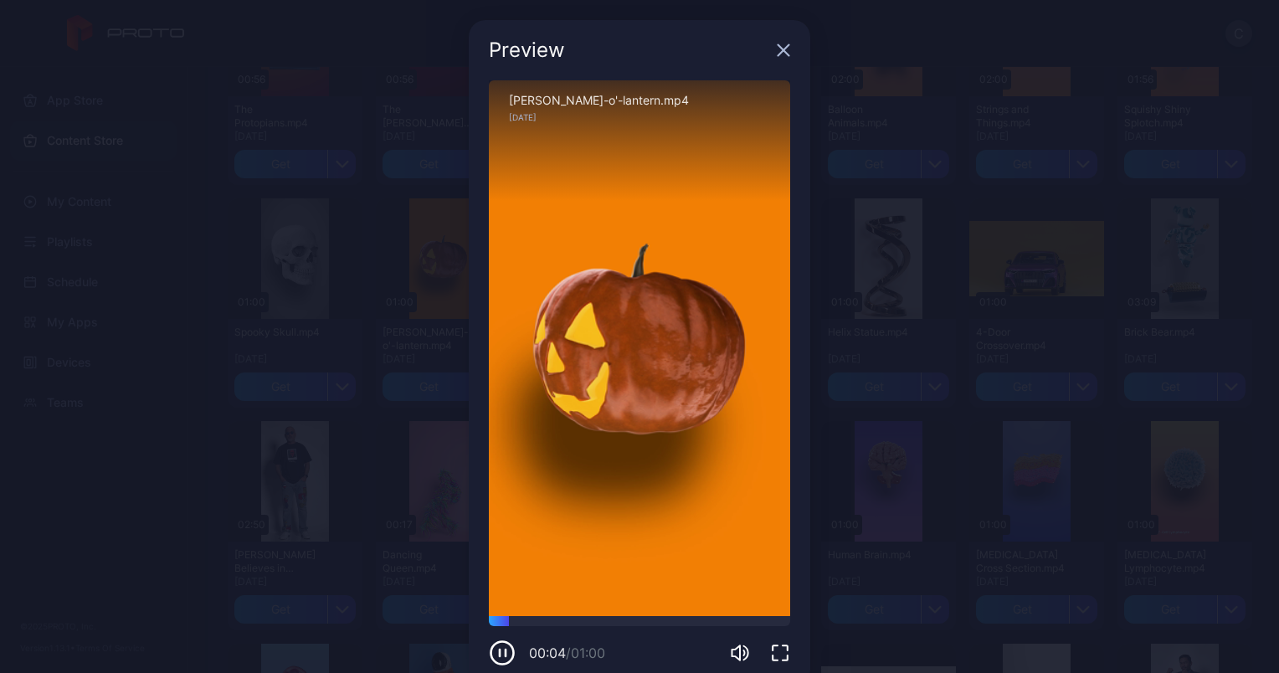
click at [777, 45] on icon "button" at bounding box center [783, 50] width 13 height 13
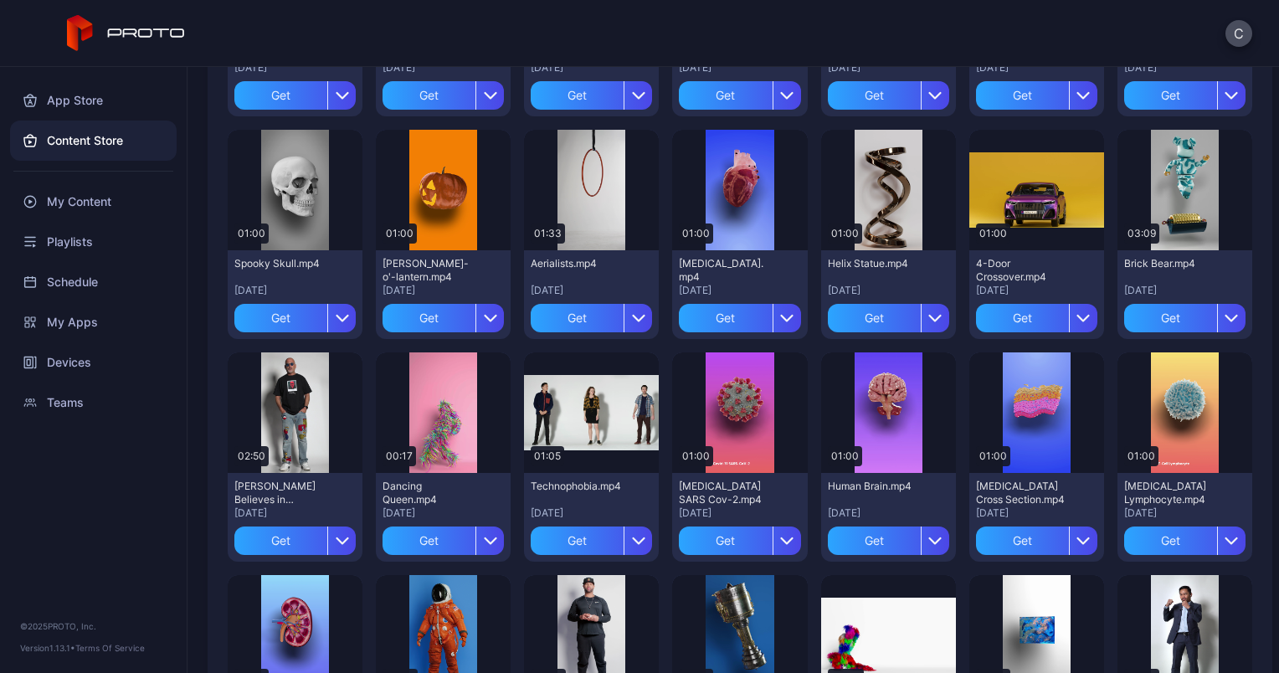
scroll to position [502, 0]
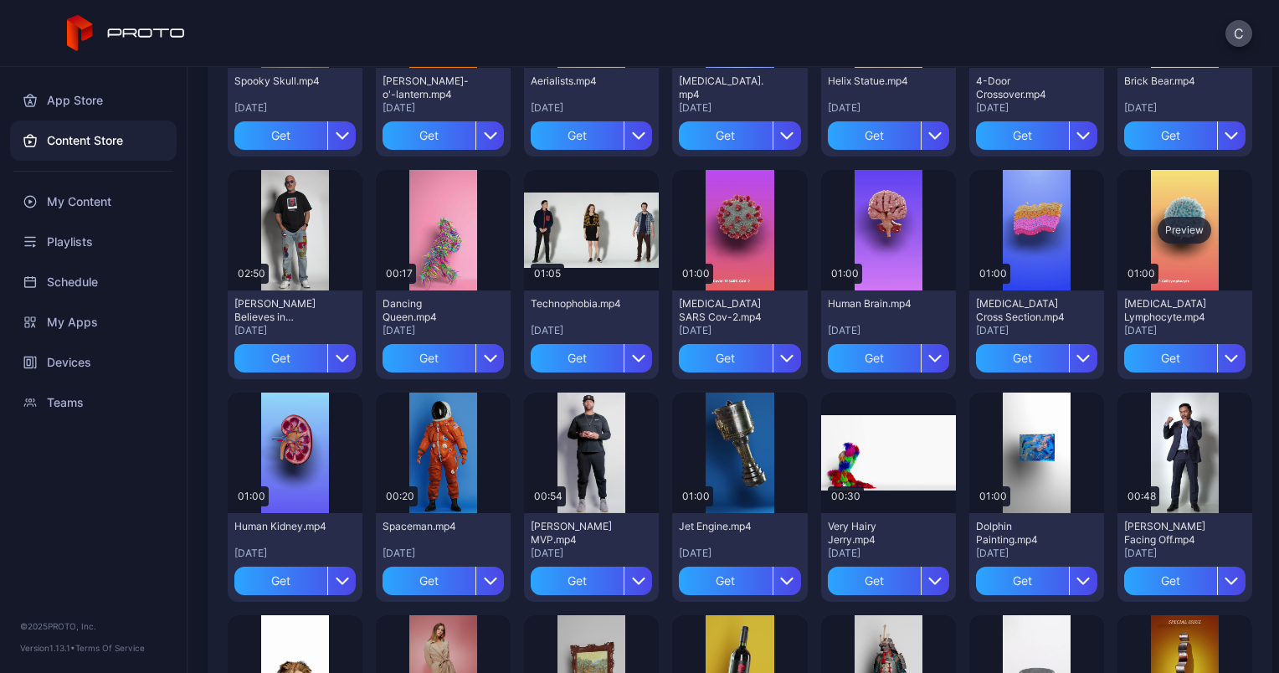
click at [1160, 222] on div "Preview" at bounding box center [1185, 230] width 54 height 27
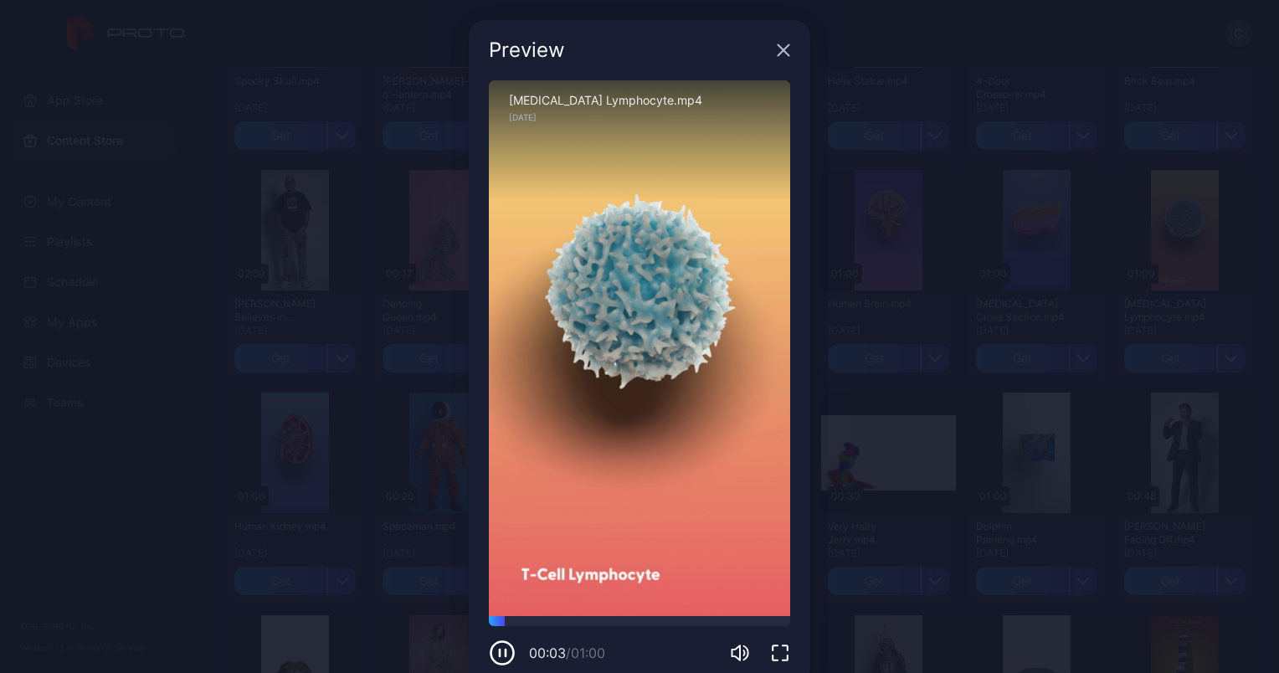
click at [777, 53] on icon "button" at bounding box center [783, 50] width 13 height 13
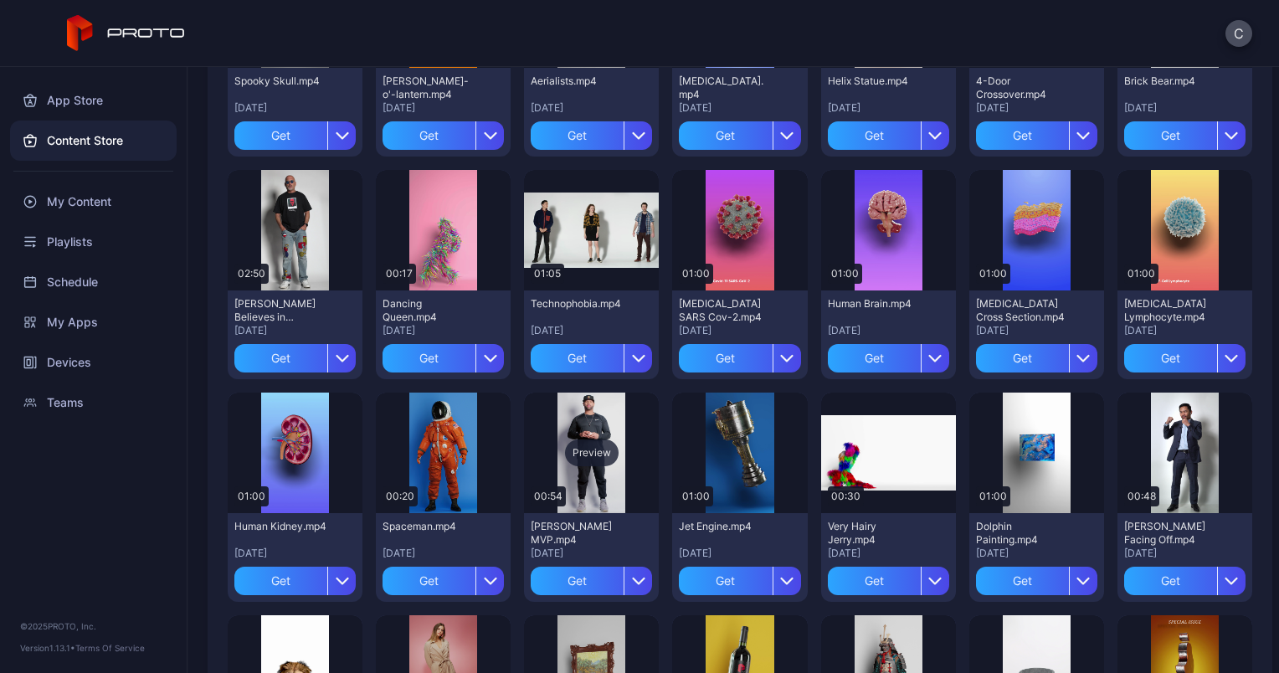
click at [603, 452] on div "Preview" at bounding box center [592, 453] width 54 height 27
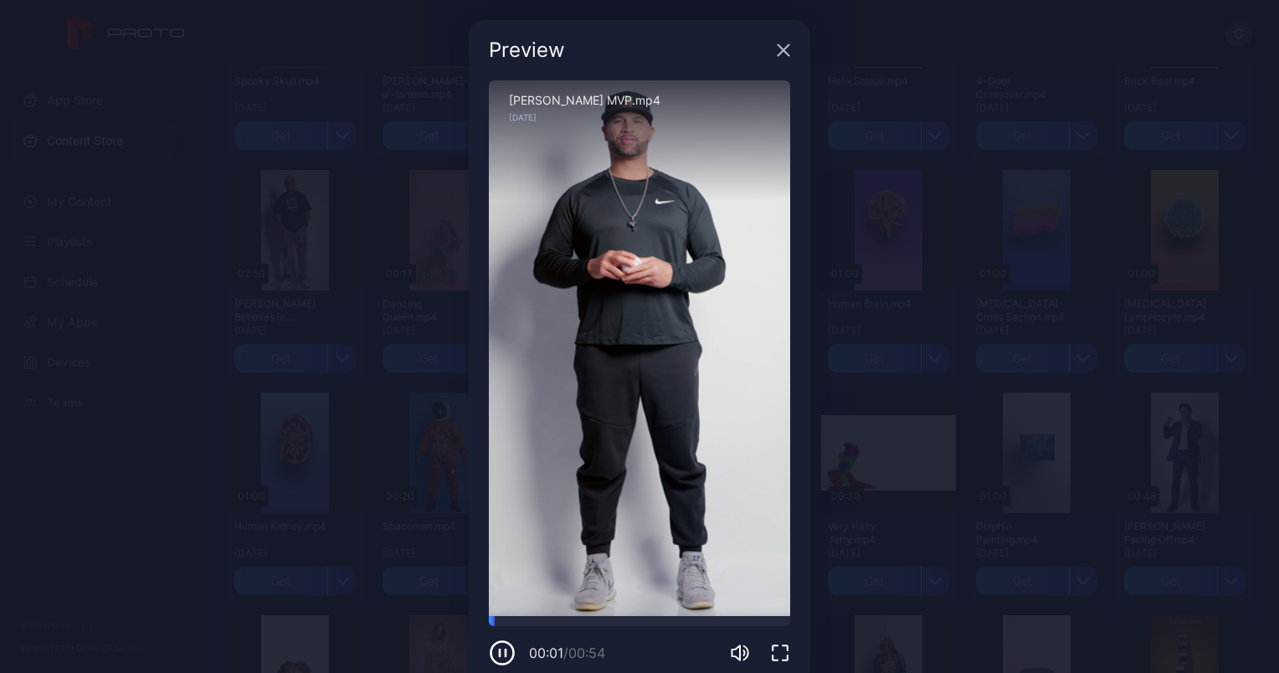
click at [777, 54] on icon "button" at bounding box center [783, 50] width 13 height 13
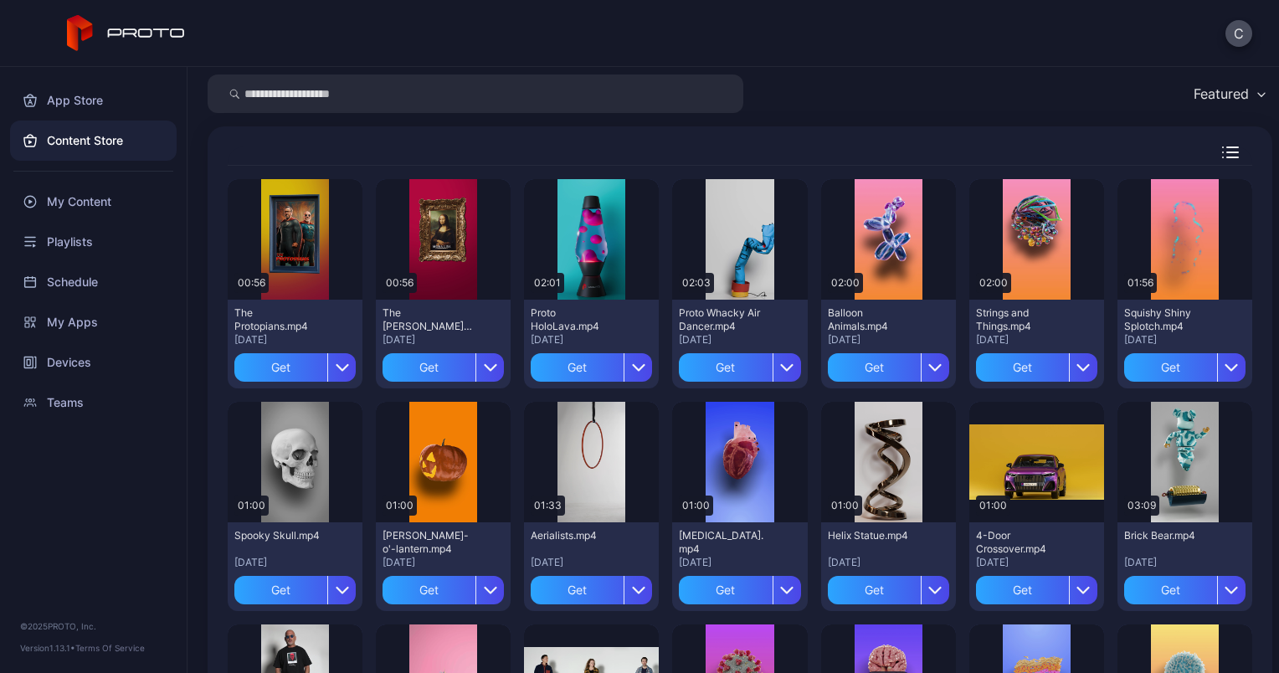
scroll to position [0, 0]
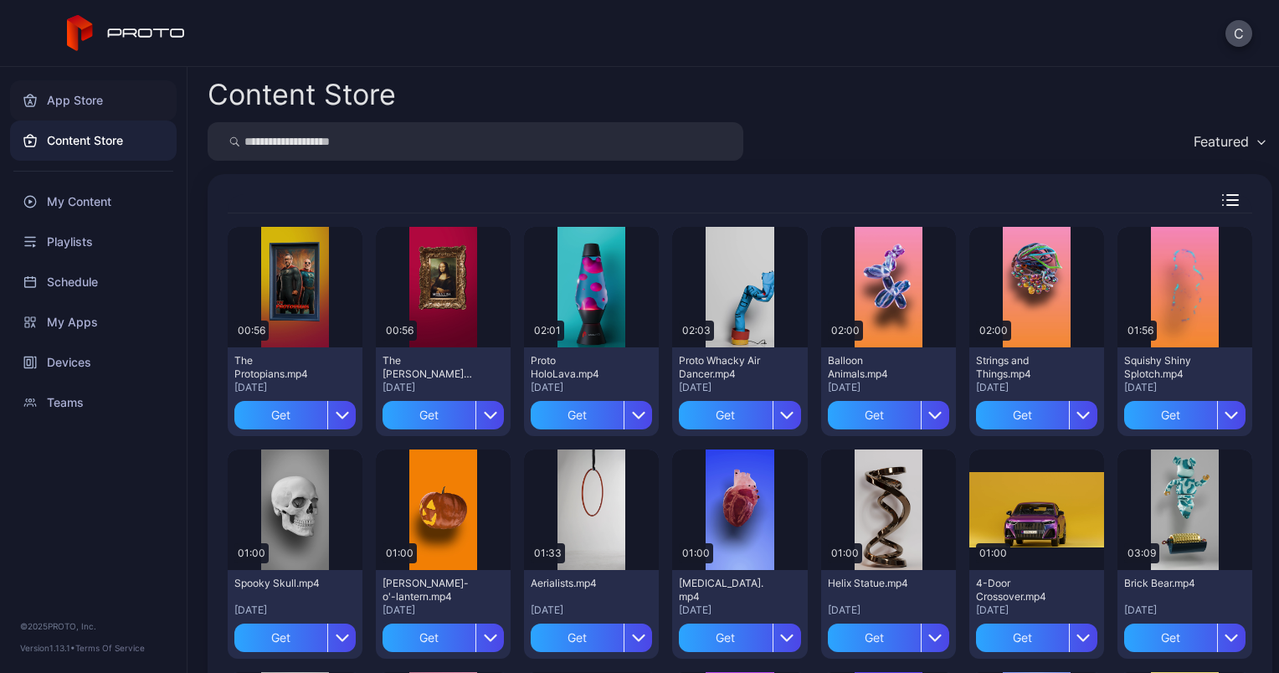
click at [76, 96] on div "App Store" at bounding box center [93, 100] width 167 height 40
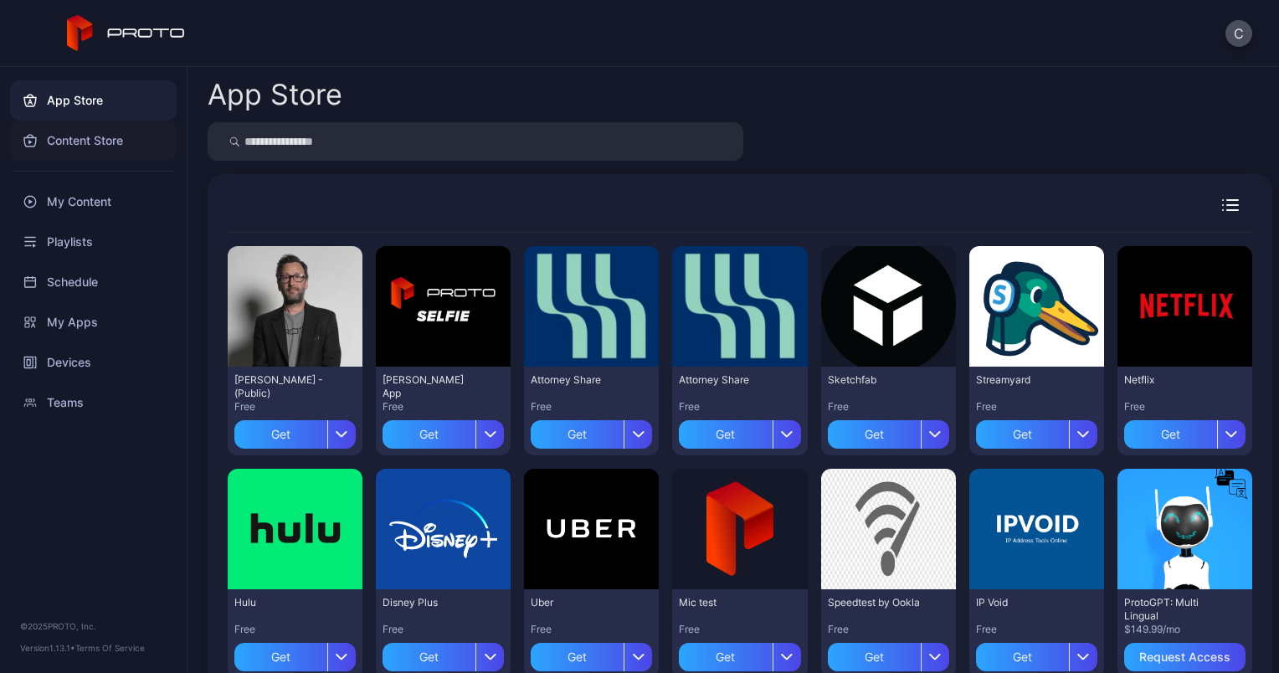
click at [87, 142] on div "Content Store" at bounding box center [93, 141] width 167 height 40
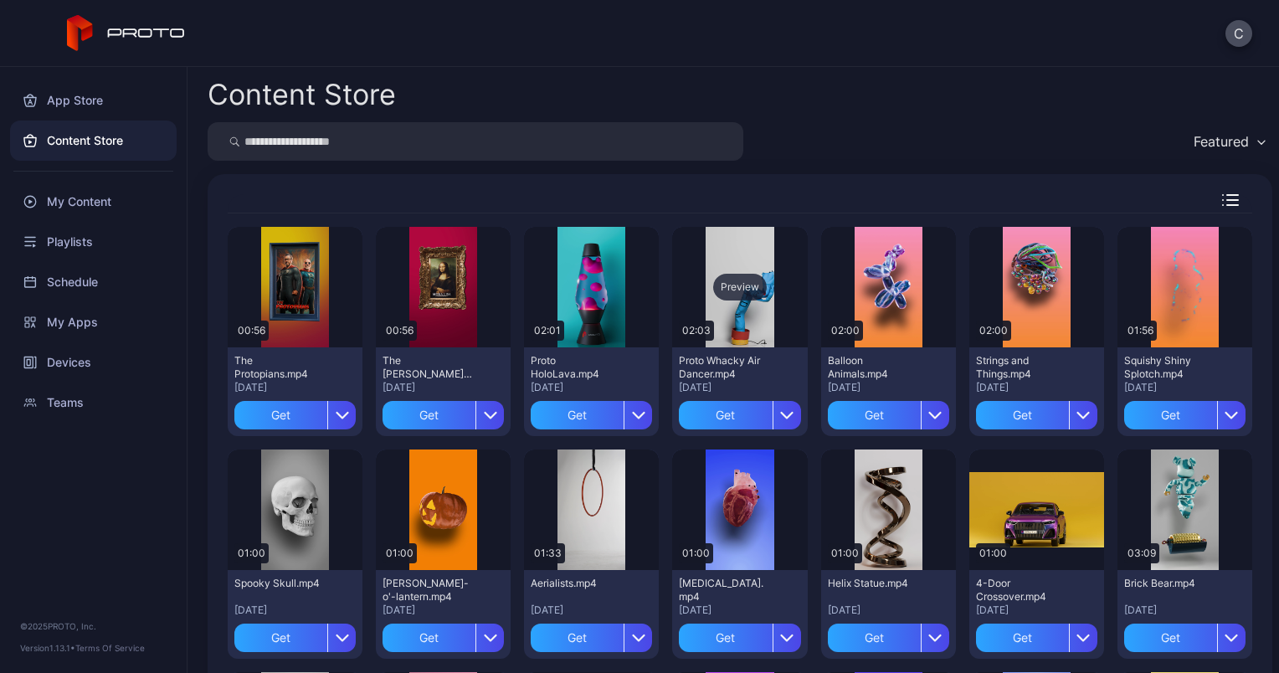
click at [754, 289] on div "Preview" at bounding box center [740, 287] width 54 height 27
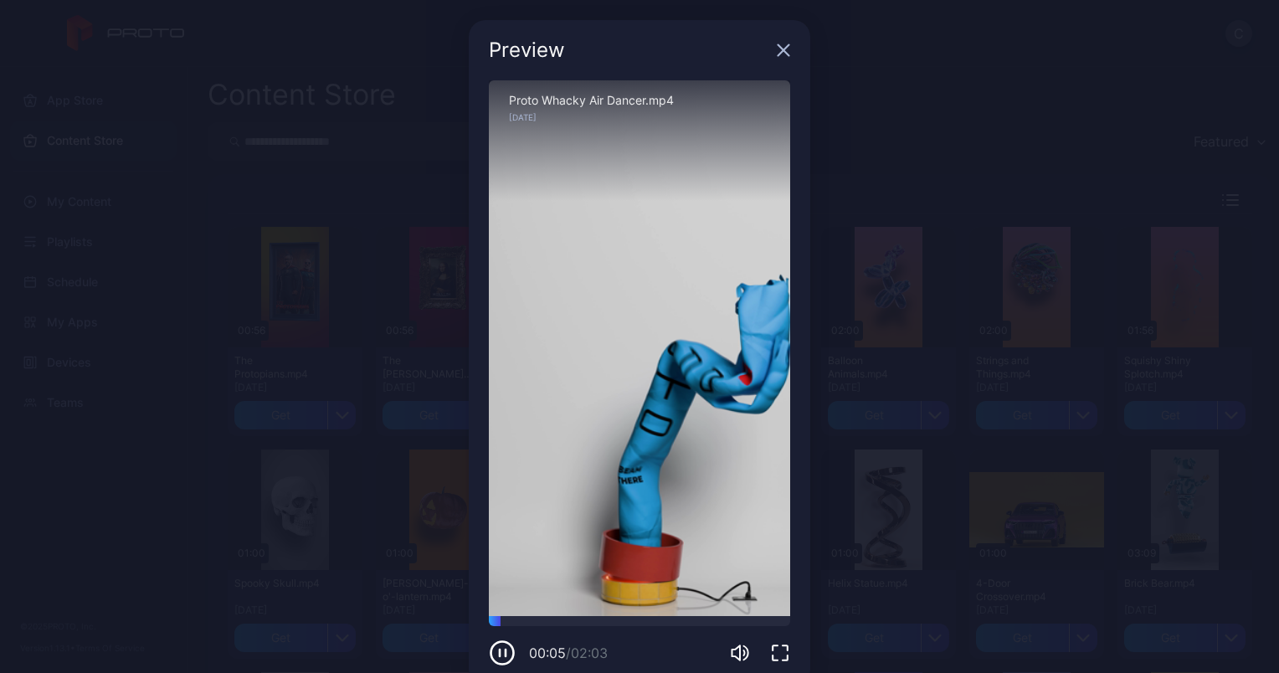
click at [779, 47] on icon "button" at bounding box center [784, 50] width 11 height 11
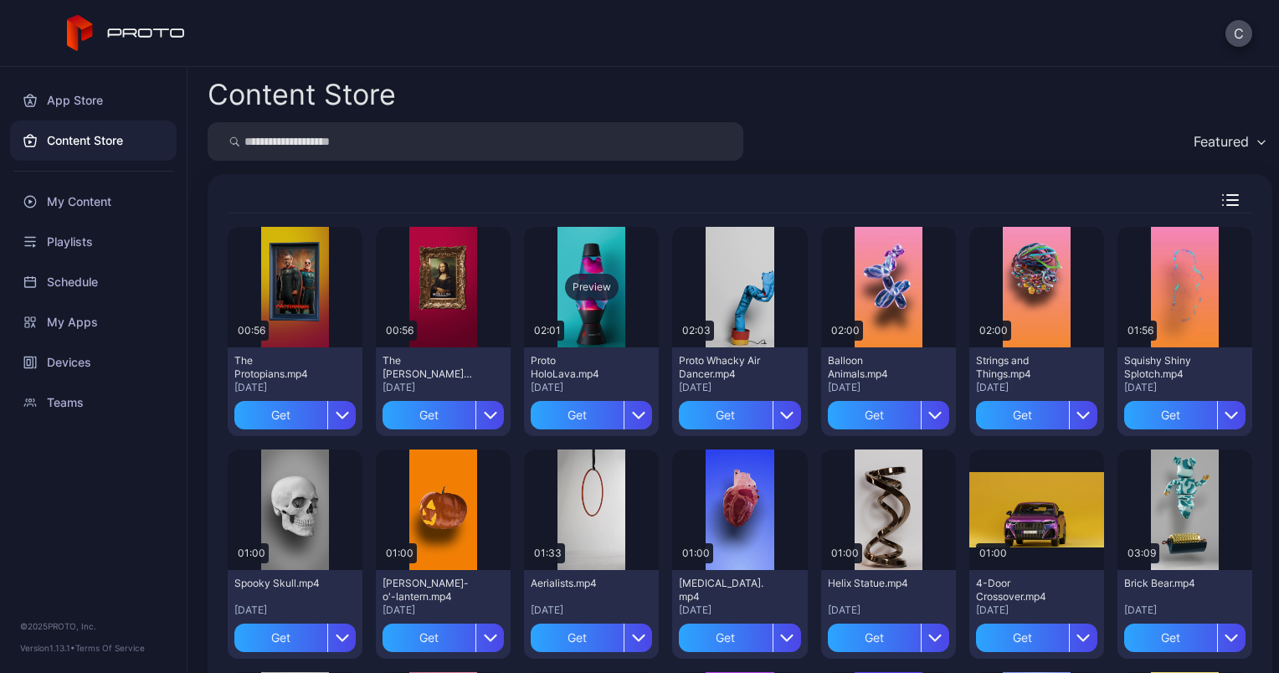
click at [596, 281] on div "Preview" at bounding box center [592, 287] width 54 height 27
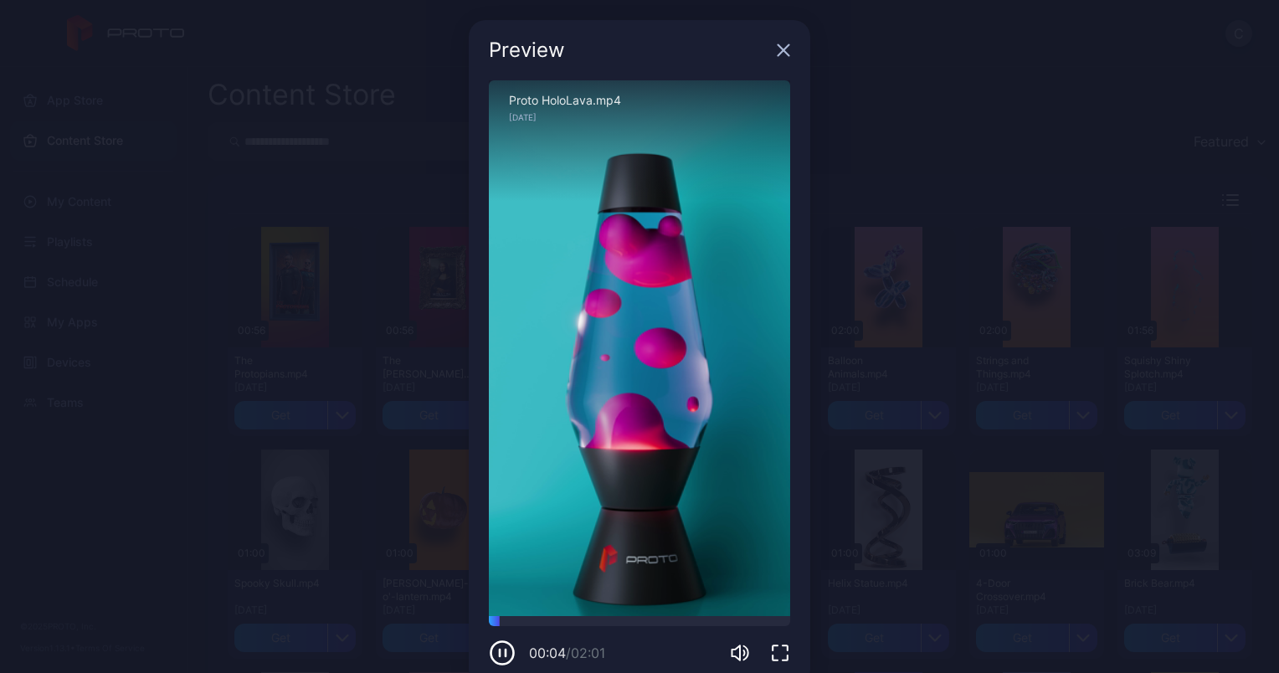
click at [777, 51] on icon "button" at bounding box center [783, 50] width 13 height 13
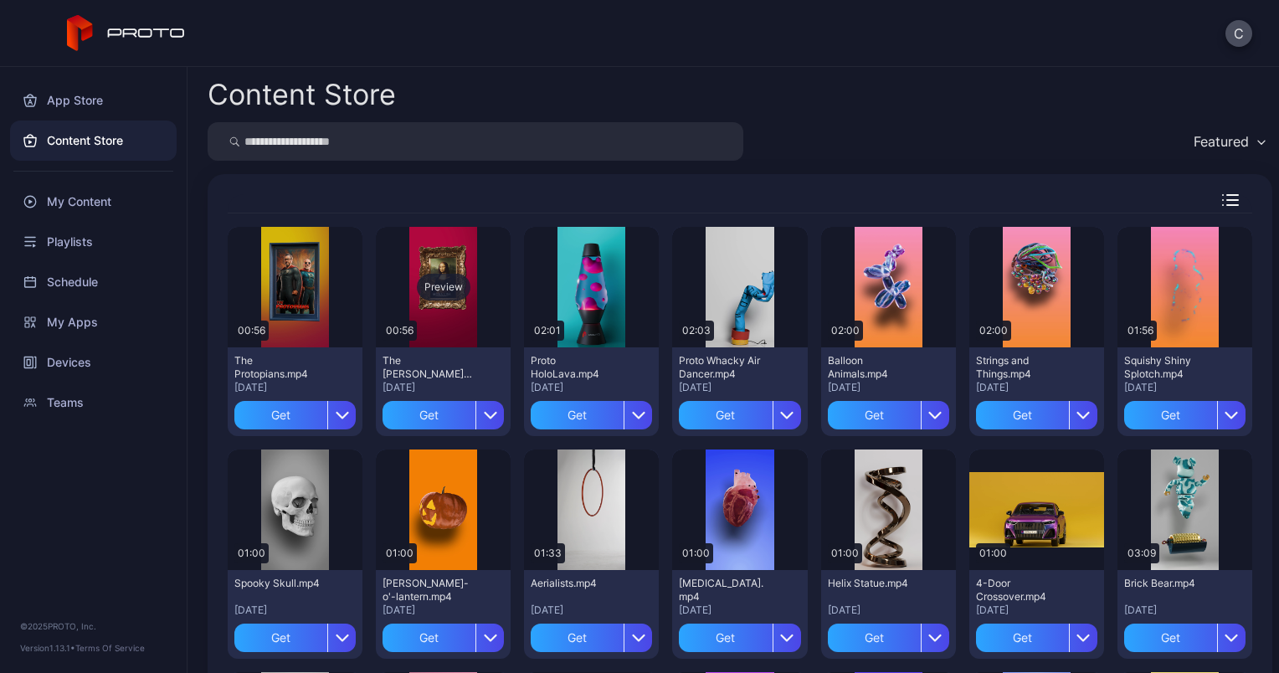
click at [439, 275] on div "Preview" at bounding box center [444, 287] width 54 height 27
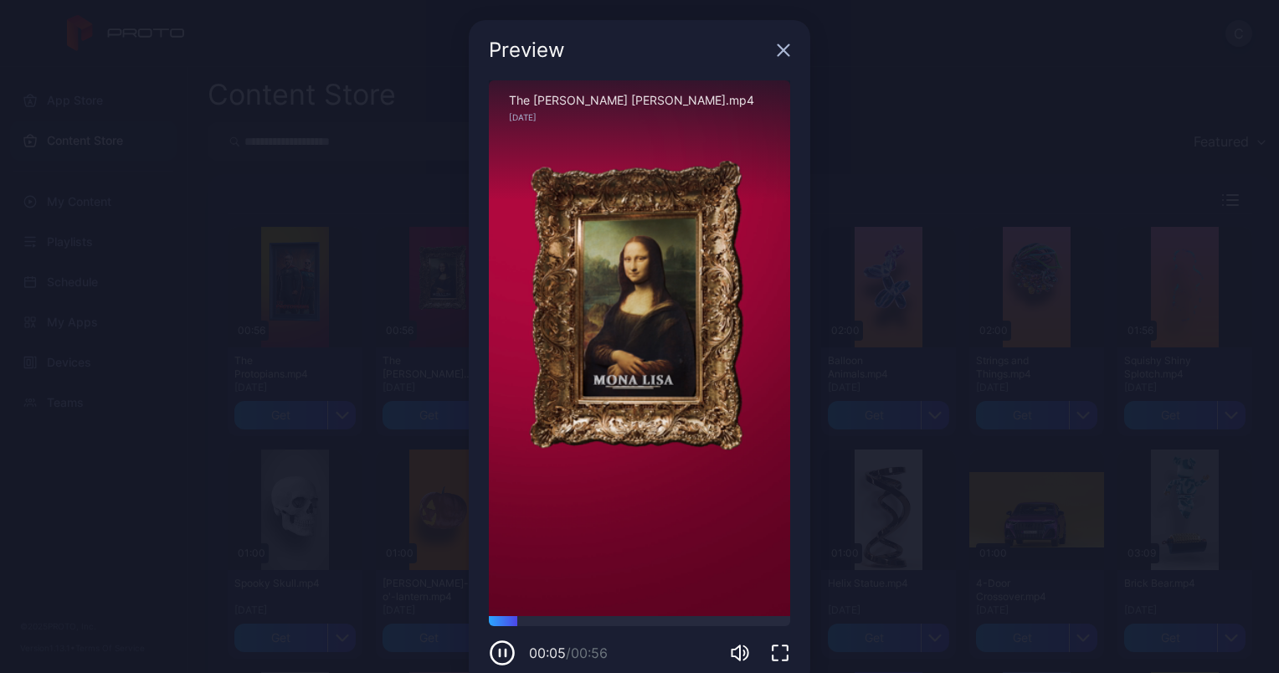
click at [777, 49] on icon "button" at bounding box center [783, 50] width 13 height 13
